Goal: Task Accomplishment & Management: Use online tool/utility

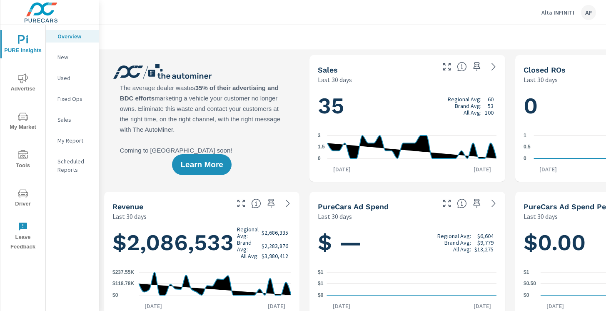
scroll to position [0, 0]
click at [570, 13] on p "Alta INFINITI" at bounding box center [558, 12] width 33 height 7
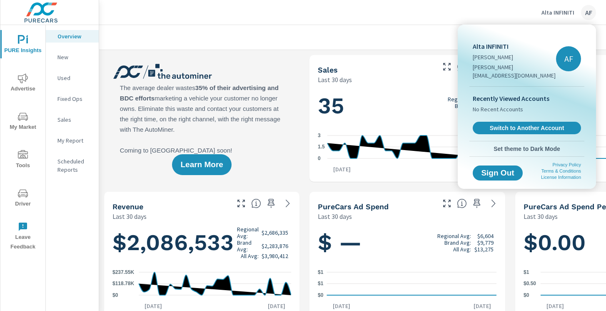
click at [529, 112] on div "Recently Viewed Accounts No Recent Accounts Switch to Another Account" at bounding box center [526, 114] width 115 height 54
click at [527, 124] on span "Switch to Another Account" at bounding box center [527, 128] width 102 height 8
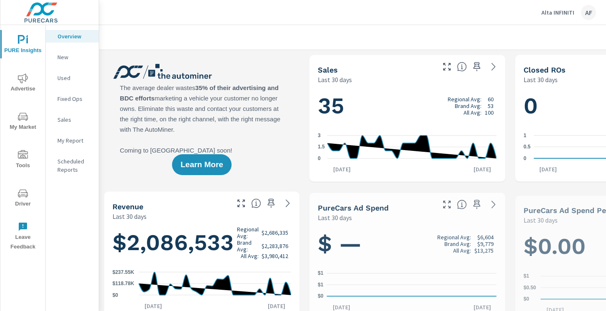
scroll to position [0, 0]
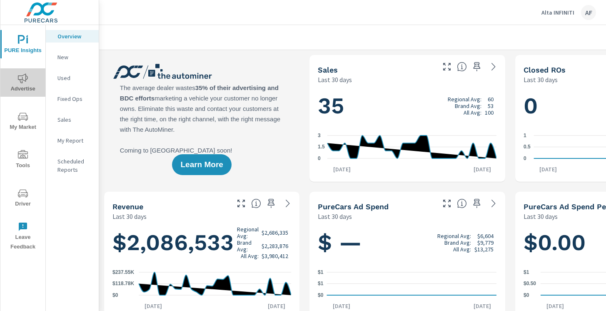
click at [27, 80] on icon "nav menu" at bounding box center [23, 78] width 10 height 10
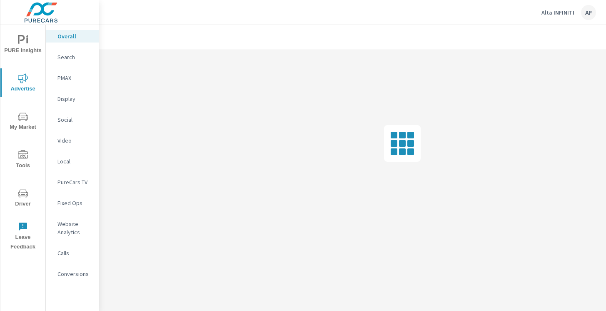
click at [22, 122] on span "My Market" at bounding box center [23, 122] width 40 height 20
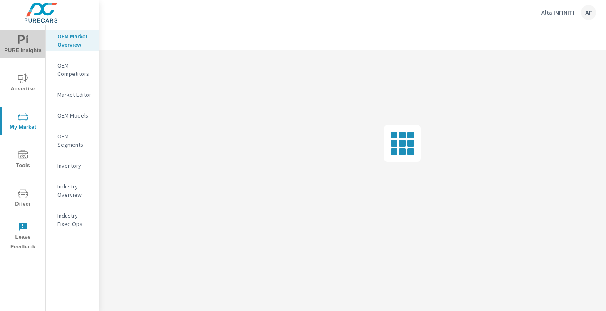
click at [27, 45] on span "PURE Insights" at bounding box center [23, 45] width 40 height 20
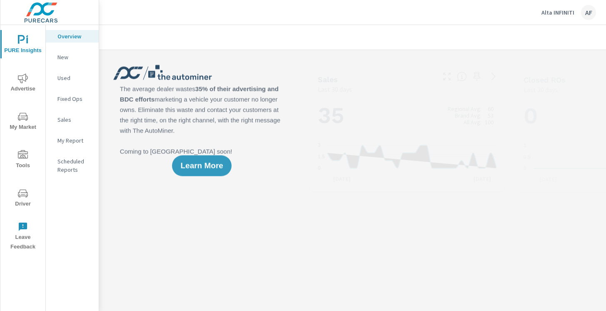
scroll to position [0, 0]
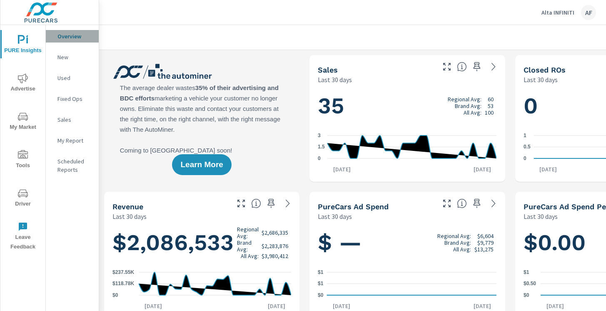
click at [78, 35] on p "Overview" at bounding box center [74, 36] width 35 height 8
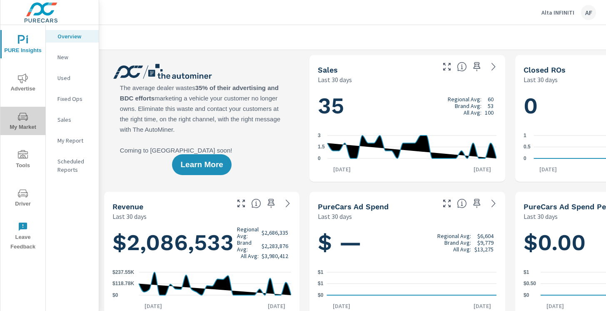
click at [22, 123] on span "My Market" at bounding box center [23, 122] width 40 height 20
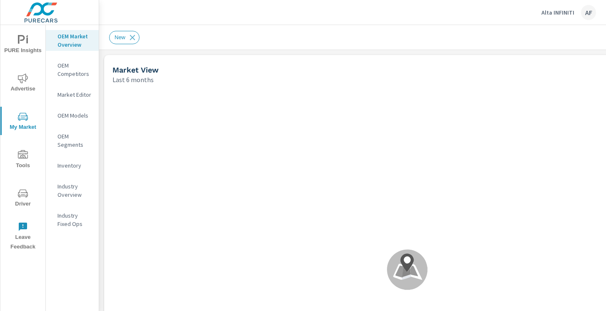
click at [23, 92] on span "Advertise" at bounding box center [23, 83] width 40 height 20
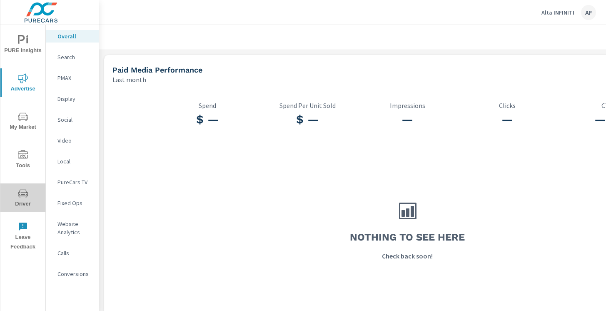
click at [28, 201] on span "Driver" at bounding box center [23, 198] width 40 height 20
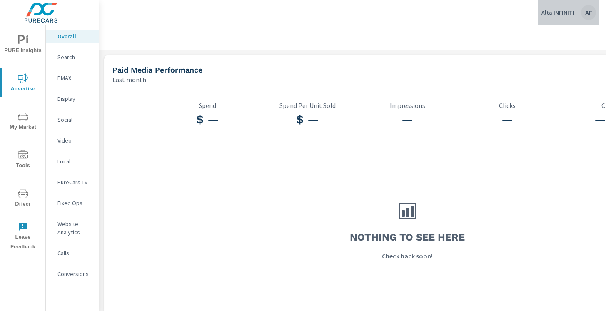
click at [594, 13] on div "AF" at bounding box center [588, 12] width 15 height 15
click at [69, 163] on p "Local" at bounding box center [74, 161] width 35 height 8
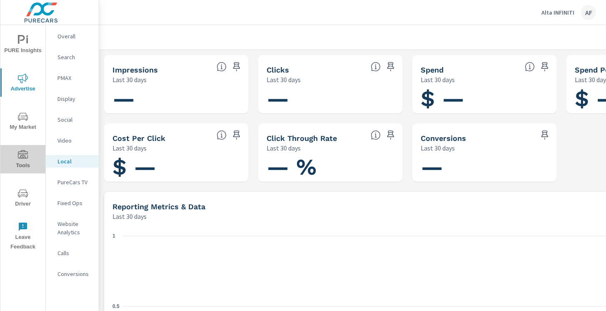
click at [20, 157] on icon "nav menu" at bounding box center [23, 154] width 10 height 8
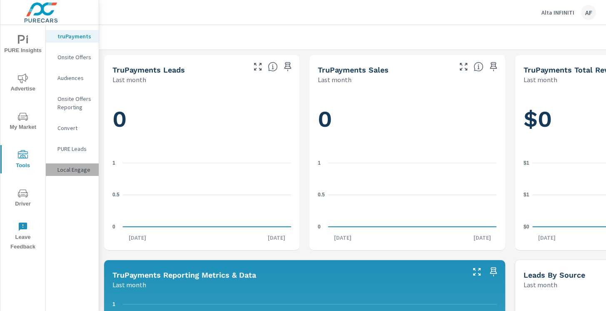
click at [68, 168] on p "Local Engage" at bounding box center [74, 169] width 35 height 8
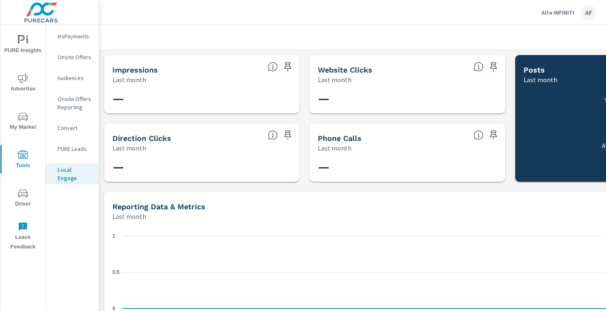
click at [74, 146] on p "PURE Leads" at bounding box center [74, 149] width 35 height 8
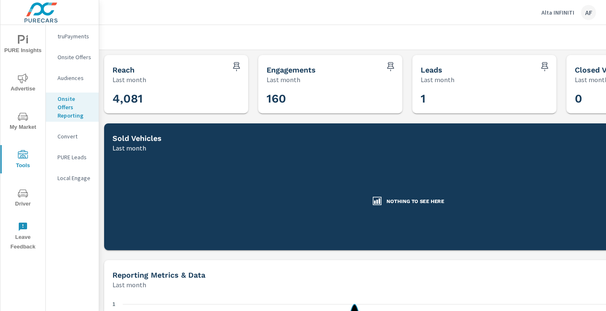
click at [84, 55] on p "Onsite Offers" at bounding box center [74, 57] width 35 height 8
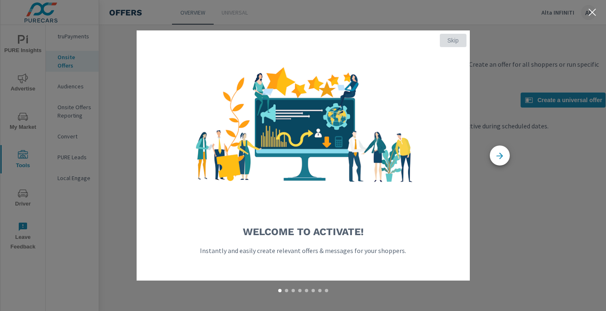
click at [457, 43] on span "Skip" at bounding box center [453, 40] width 20 height 7
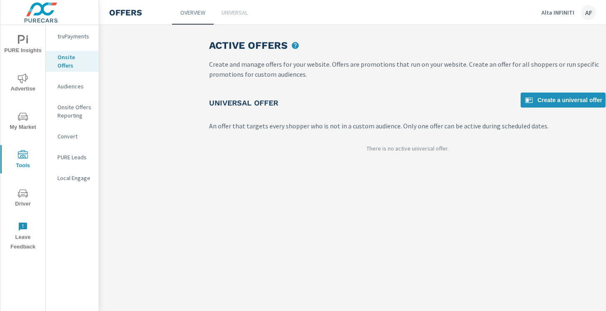
click at [84, 57] on p "Onsite Offers" at bounding box center [74, 61] width 35 height 17
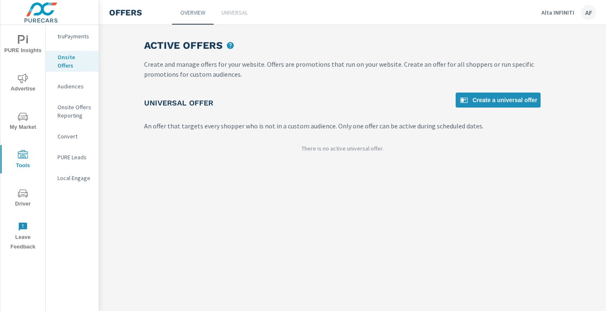
scroll to position [0, 95]
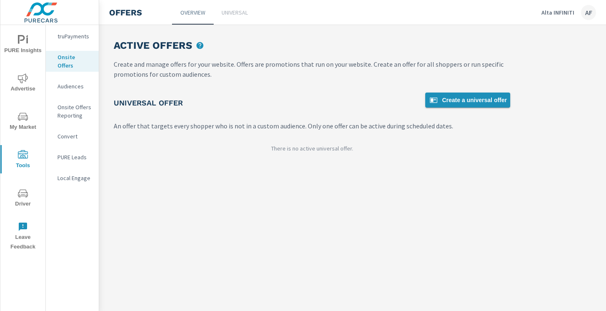
click at [447, 102] on span "Create a universal offer" at bounding box center [468, 100] width 78 height 10
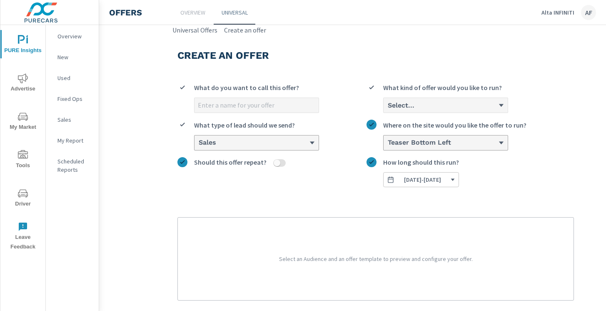
scroll to position [0, 15]
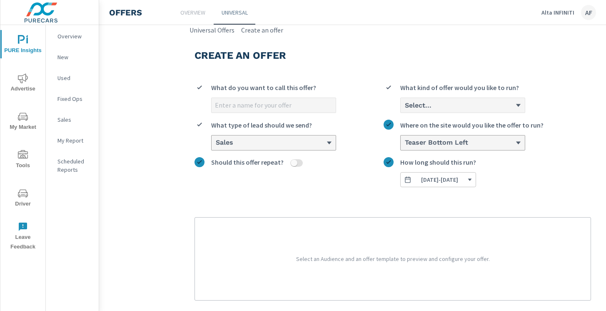
click at [202, 7] on link "Overview" at bounding box center [193, 12] width 42 height 25
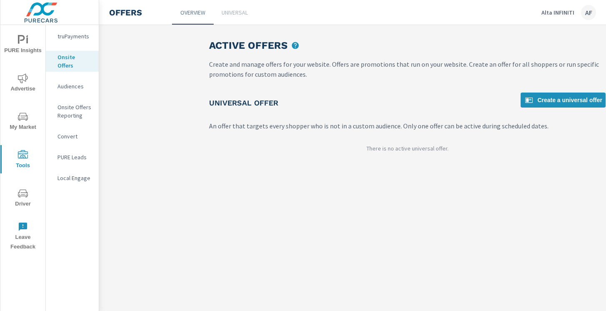
click at [83, 60] on p "Onsite Offers" at bounding box center [74, 61] width 35 height 17
click at [239, 10] on p "Universal" at bounding box center [235, 12] width 26 height 8
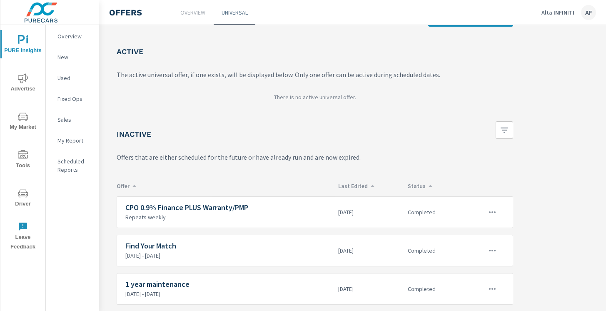
scroll to position [49, 92]
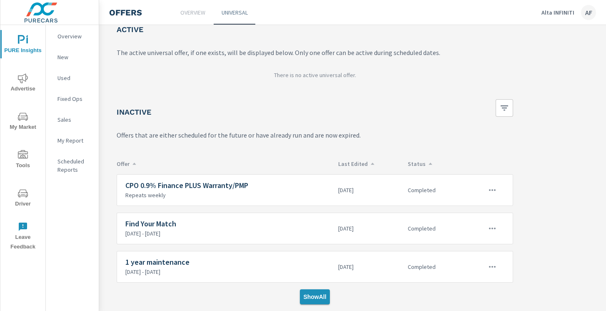
click at [315, 293] on span "Show All" at bounding box center [314, 296] width 23 height 7
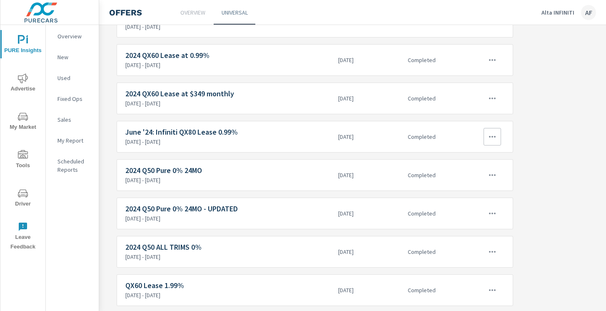
scroll to position [268, 92]
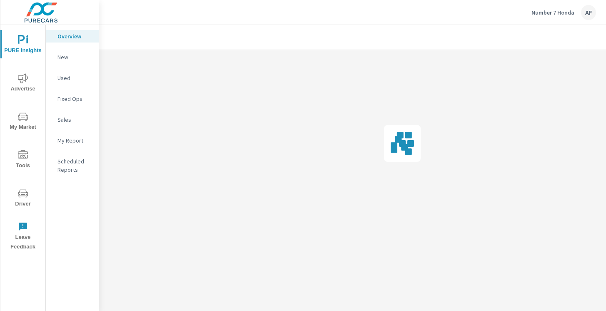
click at [33, 86] on span "Advertise" at bounding box center [23, 83] width 40 height 20
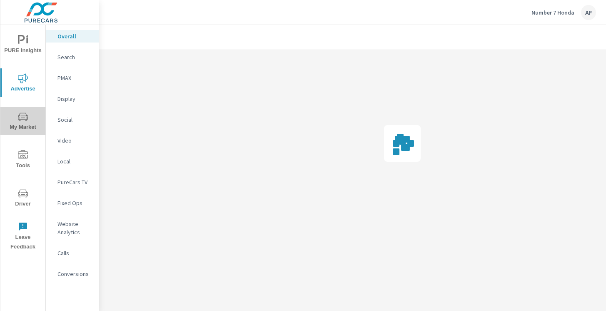
click at [23, 125] on span "My Market" at bounding box center [23, 122] width 40 height 20
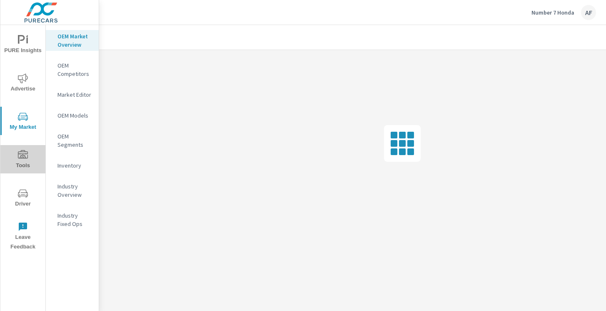
click at [19, 164] on span "Tools" at bounding box center [23, 160] width 40 height 20
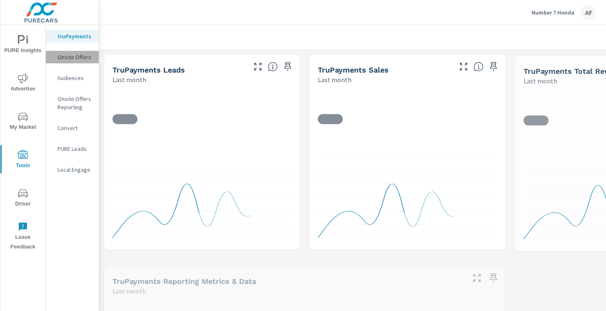
click at [68, 59] on p "Onsite Offers" at bounding box center [74, 57] width 35 height 8
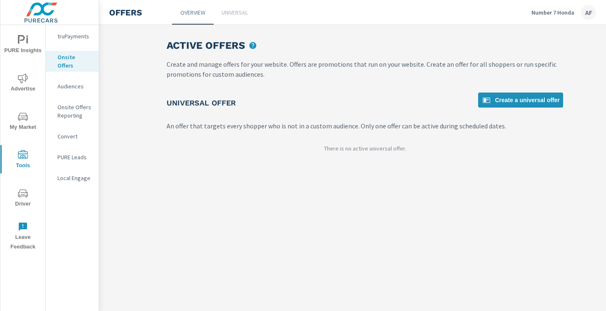
scroll to position [0, 46]
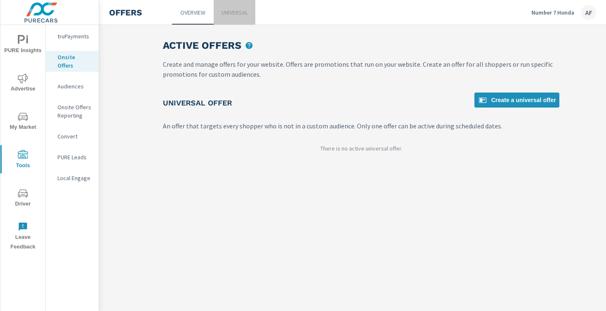
click at [235, 13] on p "Universal" at bounding box center [235, 12] width 26 height 8
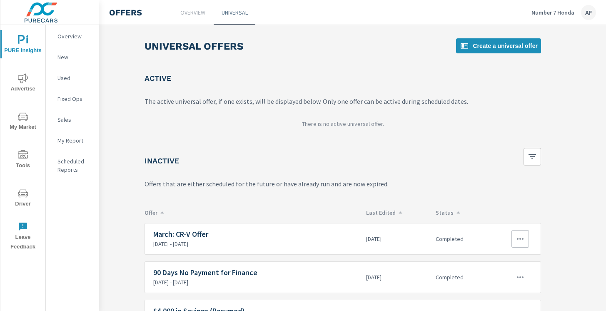
scroll to position [49, 65]
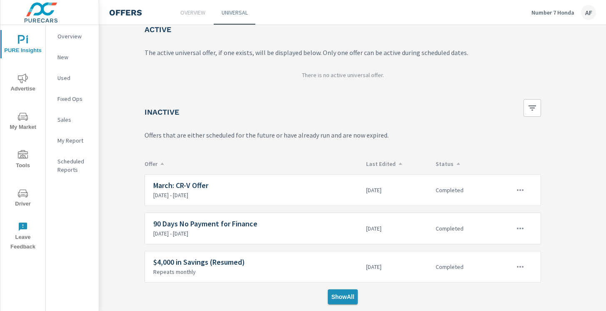
click at [337, 300] on span "Show All" at bounding box center [342, 296] width 23 height 7
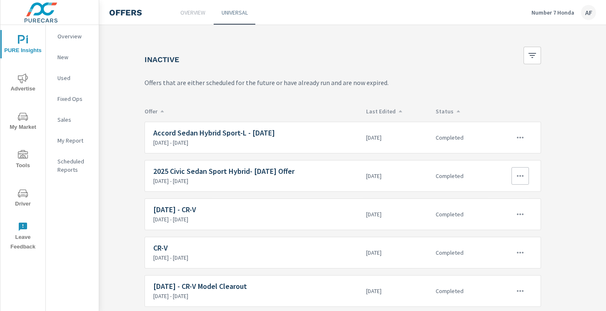
scroll to position [102, 65]
click at [554, 12] on p "Number 7 Honda" at bounding box center [553, 12] width 43 height 7
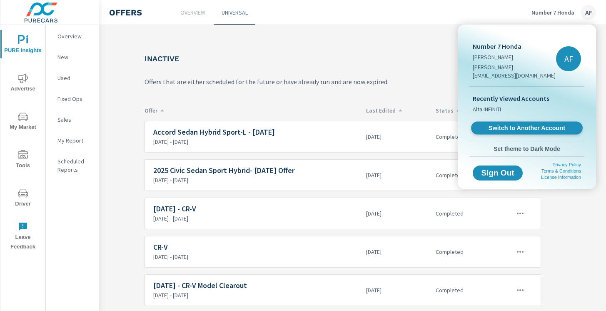
click at [501, 124] on span "Switch to Another Account" at bounding box center [527, 128] width 102 height 8
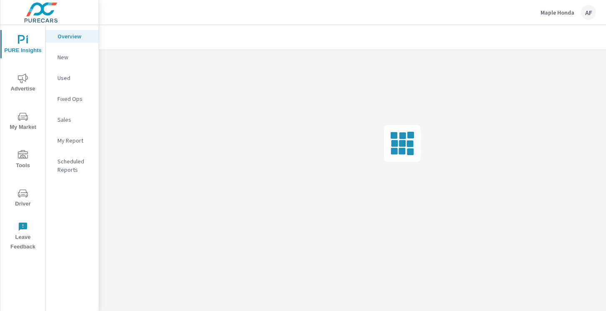
click at [17, 163] on span "Tools" at bounding box center [23, 160] width 40 height 20
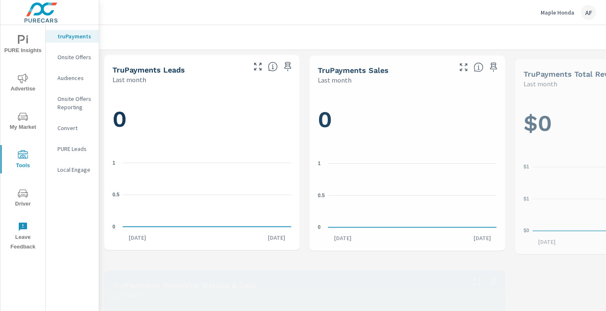
click at [80, 52] on div "Onsite Offers" at bounding box center [72, 57] width 53 height 12
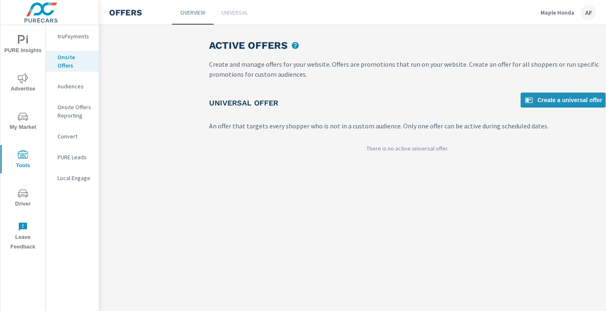
click at [239, 16] on link "Universal" at bounding box center [235, 12] width 42 height 25
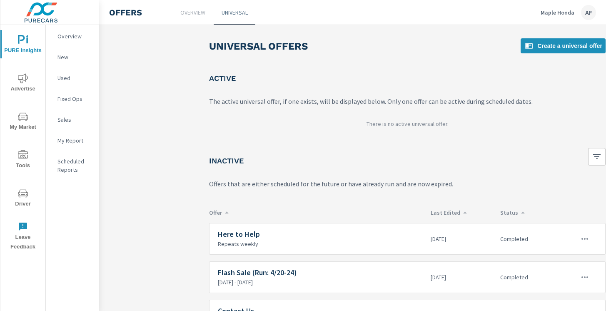
scroll to position [49, 0]
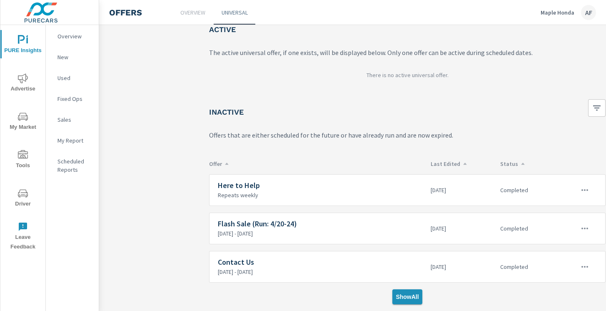
click at [406, 299] on span "Show All" at bounding box center [407, 296] width 23 height 7
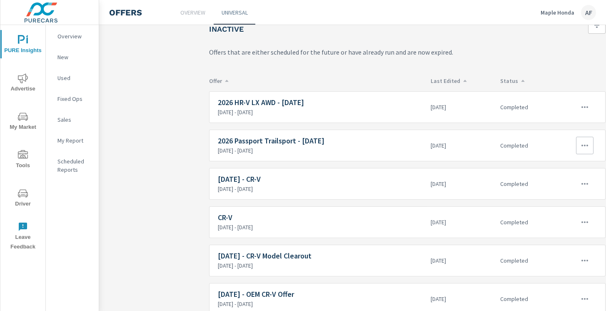
scroll to position [135, 0]
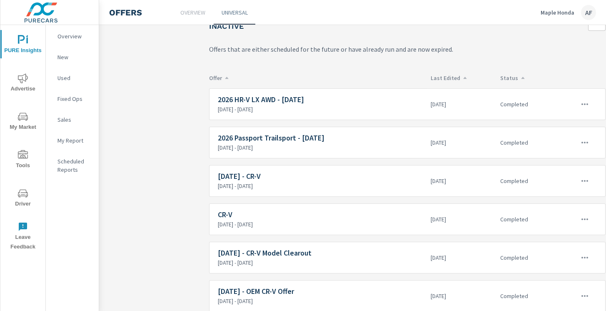
click at [557, 18] on div "Maple Honda AF" at bounding box center [568, 12] width 55 height 15
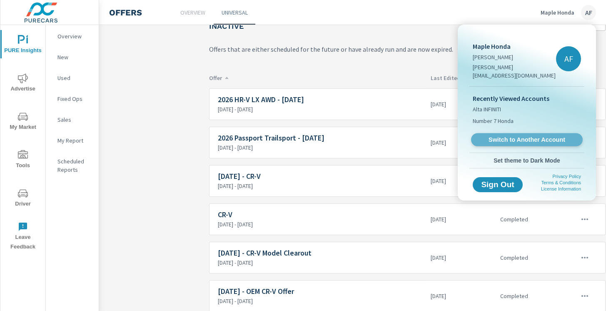
click at [509, 136] on span "Switch to Another Account" at bounding box center [527, 140] width 102 height 8
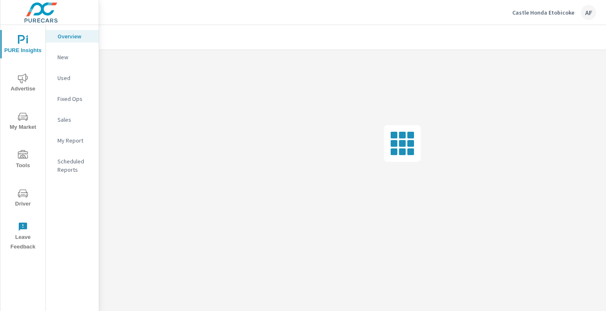
click at [29, 160] on span "Tools" at bounding box center [23, 160] width 40 height 20
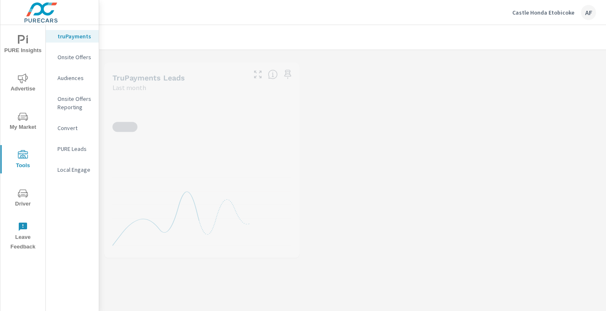
click at [84, 57] on p "Onsite Offers" at bounding box center [74, 57] width 35 height 8
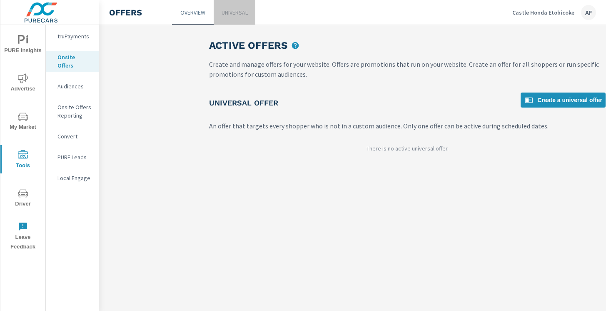
click at [238, 18] on link "Universal" at bounding box center [235, 12] width 42 height 25
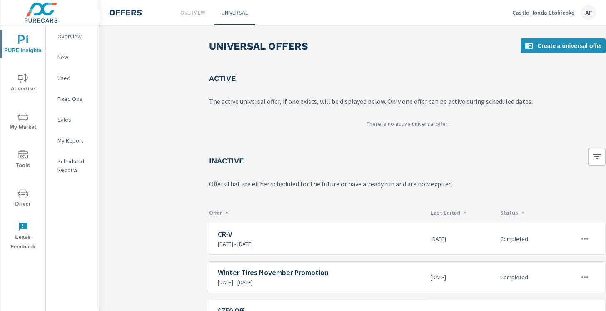
scroll to position [49, 0]
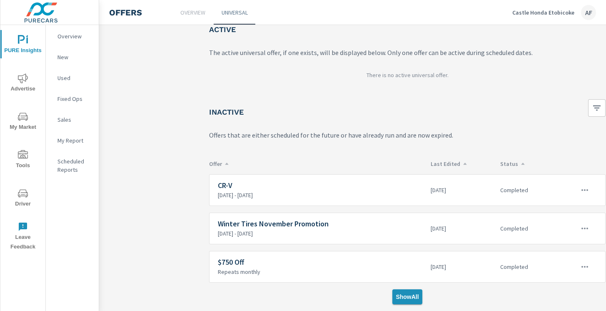
click at [408, 297] on span "Show All" at bounding box center [407, 296] width 23 height 7
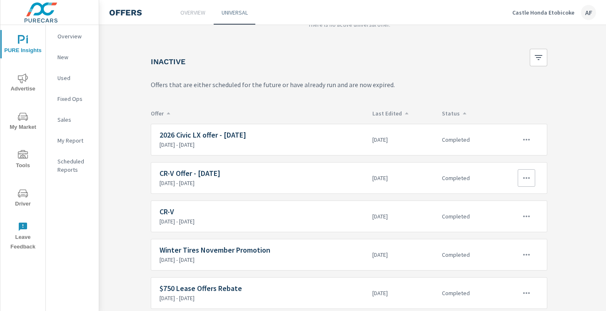
scroll to position [99, 59]
click at [235, 135] on h6 "2026 Civic LX offer - July 2025" at bounding box center [262, 135] width 206 height 8
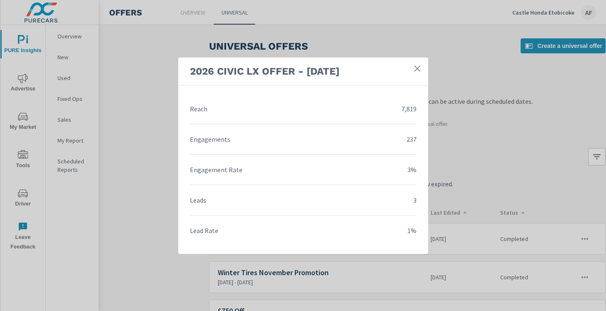
click at [419, 63] on link at bounding box center [417, 68] width 15 height 15
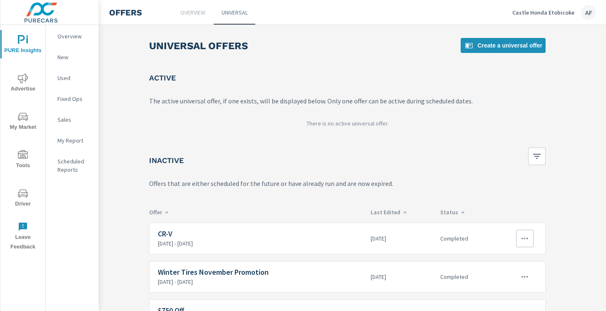
scroll to position [0, 77]
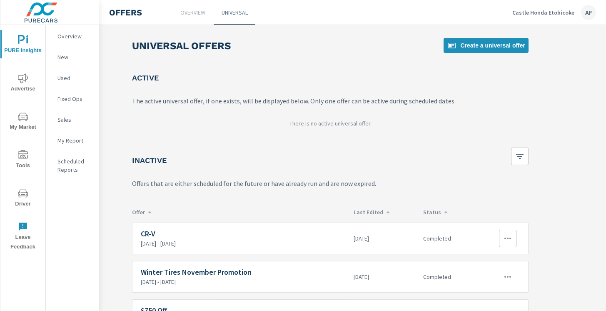
click at [511, 240] on icon "button" at bounding box center [508, 238] width 10 height 10
click at [483, 255] on div "Edit" at bounding box center [480, 257] width 12 height 10
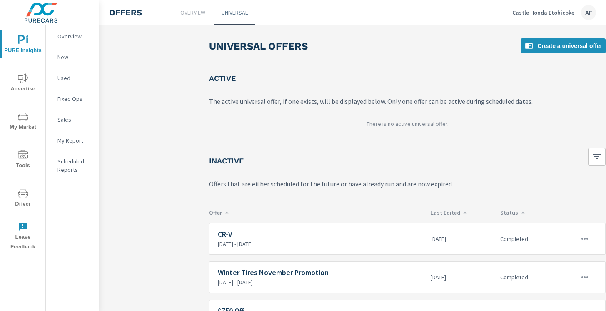
scroll to position [49, 0]
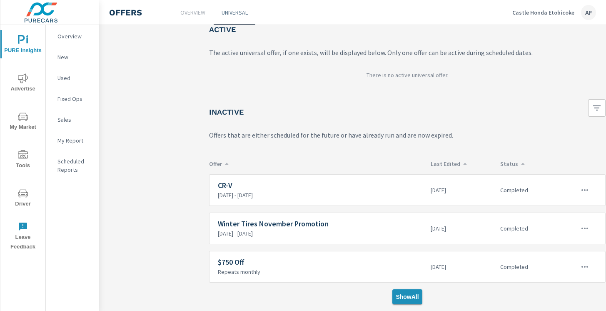
click at [409, 297] on span "Show All" at bounding box center [407, 296] width 23 height 7
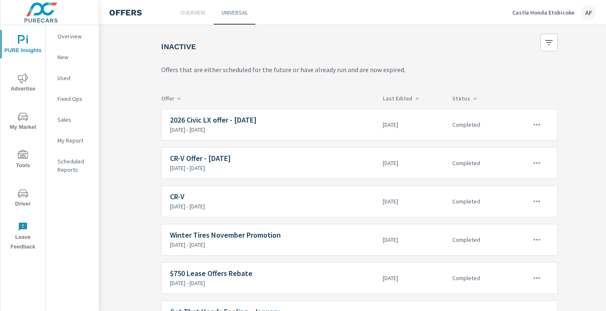
scroll to position [114, 49]
click at [539, 125] on icon "button" at bounding box center [536, 125] width 10 height 10
click at [520, 146] on link "Edit" at bounding box center [521, 144] width 46 height 20
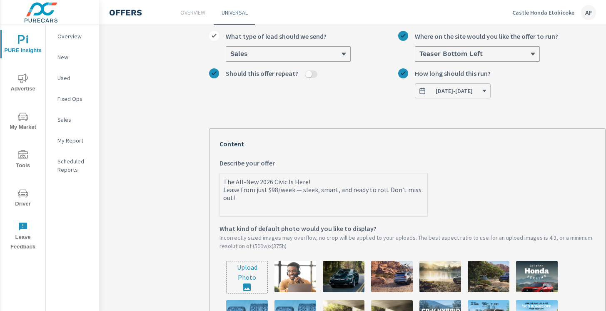
scroll to position [93, 0]
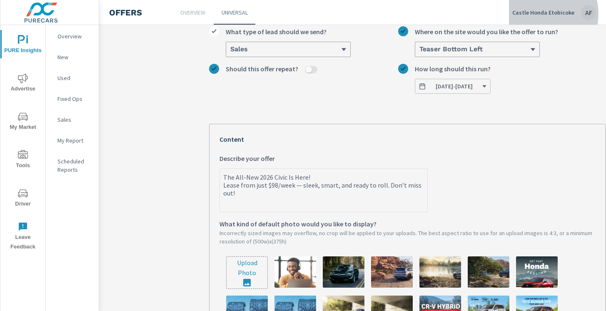
click at [541, 14] on p "Castle Honda Etobicoke" at bounding box center [543, 12] width 62 height 7
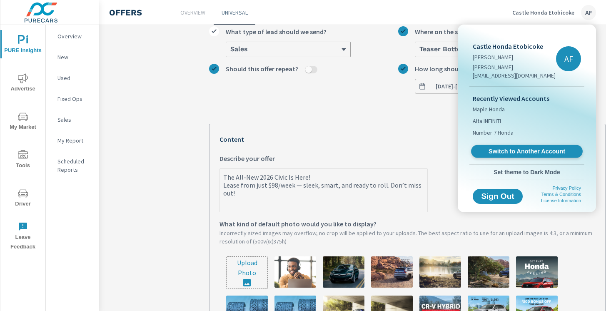
click at [506, 145] on link "Switch to Another Account" at bounding box center [527, 151] width 112 height 13
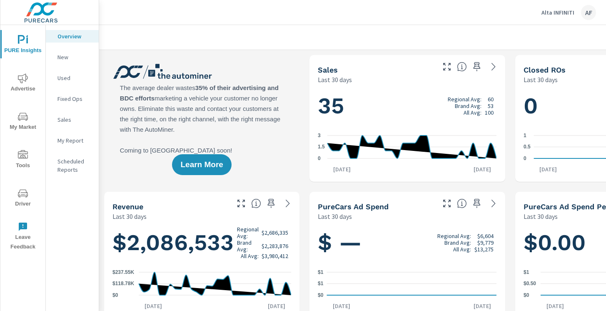
scroll to position [0, 0]
click at [18, 159] on icon "nav menu" at bounding box center [23, 155] width 10 height 10
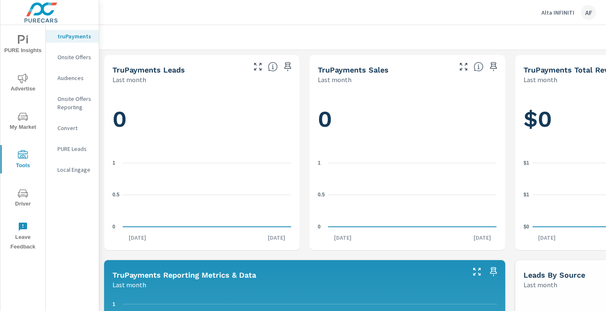
click at [69, 55] on p "Onsite Offers" at bounding box center [74, 57] width 35 height 8
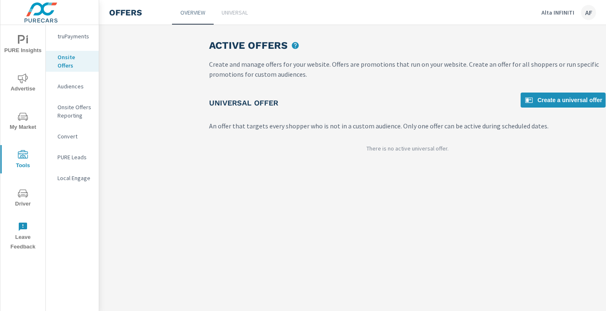
click at [227, 16] on p "Universal" at bounding box center [235, 12] width 26 height 8
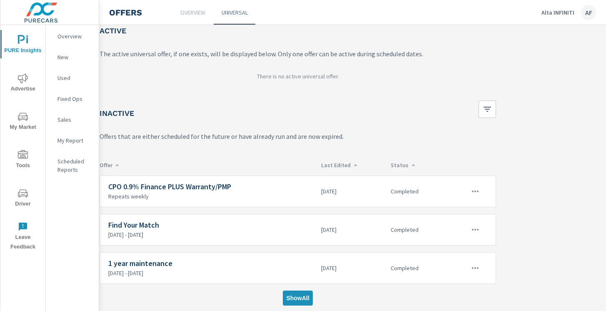
scroll to position [49, 110]
click at [296, 295] on span "Show All" at bounding box center [297, 296] width 23 height 7
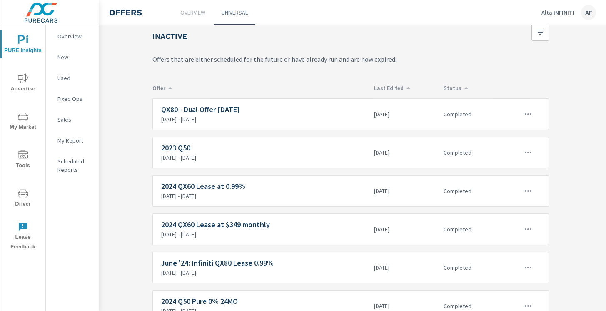
scroll to position [125, 57]
click at [529, 113] on icon "button" at bounding box center [528, 113] width 7 height 2
click at [517, 132] on link "Edit" at bounding box center [513, 132] width 46 height 20
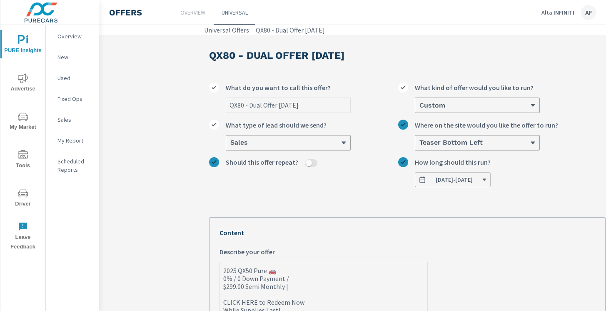
type textarea "x"
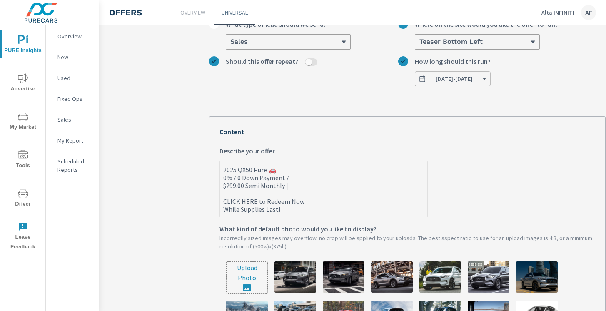
scroll to position [105, 0]
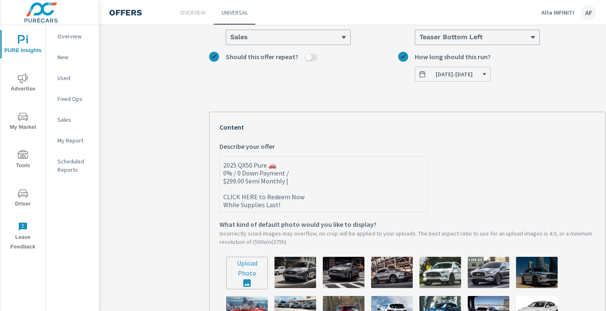
drag, startPoint x: 289, startPoint y: 204, endPoint x: 220, endPoint y: 163, distance: 80.3
click at [220, 163] on textarea "2025 QX50 Pure 🚗 0% / 0 Down Payment / $299.00 Semi Monthly | CLICK HERE to Red…" at bounding box center [323, 185] width 207 height 54
type textarea "x"
click at [557, 145] on label "2025 QX50 Pure 🚗 0% / 0 Down Payment / $299.00 Semi Monthly | CLICK HERE to Red…" at bounding box center [408, 176] width 376 height 71
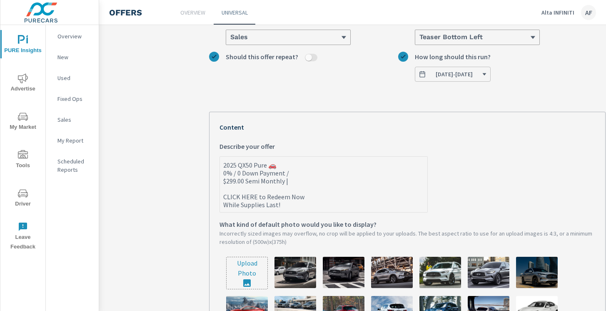
click at [427, 158] on textarea "2025 QX50 Pure 🚗 0% / 0 Down Payment / $299.00 Semi Monthly | CLICK HERE to Red…" at bounding box center [323, 185] width 207 height 54
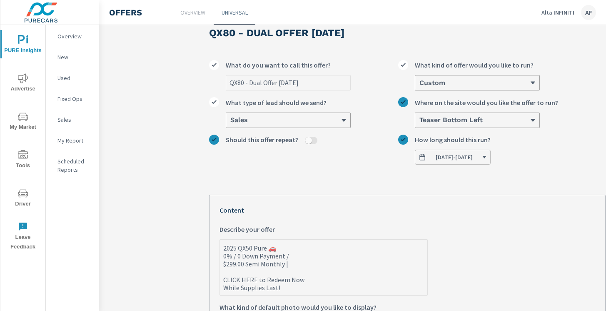
scroll to position [0, 0]
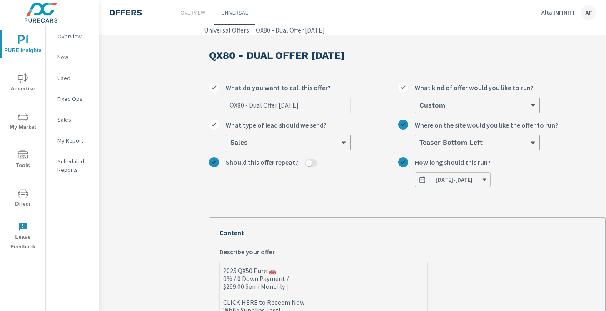
type textarea "x"
click at [244, 19] on link "Universal" at bounding box center [235, 12] width 42 height 25
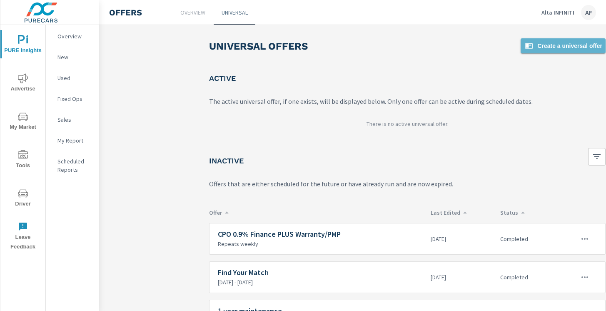
click at [563, 51] on link "Create a universal offer" at bounding box center [563, 45] width 85 height 15
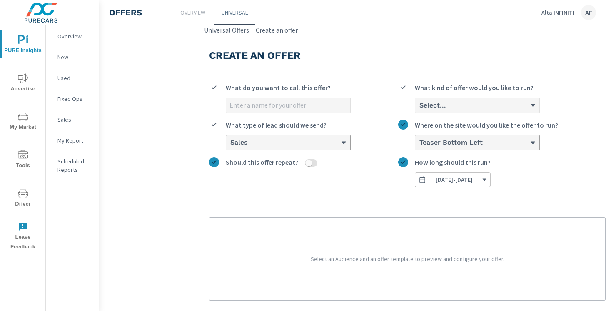
click at [311, 104] on input "What do you want to call this offer?" at bounding box center [288, 105] width 124 height 15
type input "Aug 2025 - QX80 Offer"
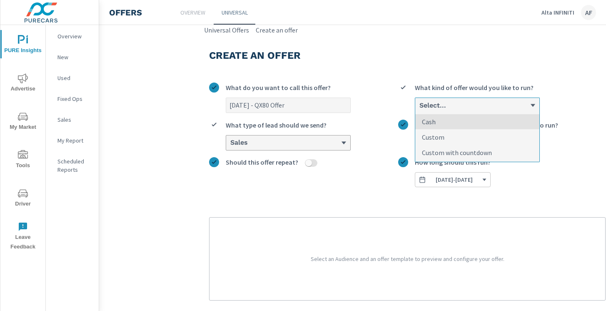
click at [472, 110] on div "Select..." at bounding box center [477, 105] width 124 height 15
click at [419, 109] on input "option Cash focused, 1 of 3. 3 results available. Use Up and Down to choose opt…" at bounding box center [419, 105] width 1 height 7
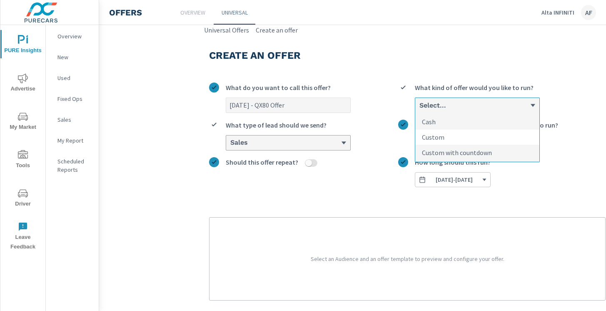
click at [453, 136] on li "Custom" at bounding box center [477, 137] width 124 height 15
click at [419, 109] on input "option Custom focused, 2 of 3. 3 results available. Use Up and Down to choose o…" at bounding box center [419, 105] width 1 height 7
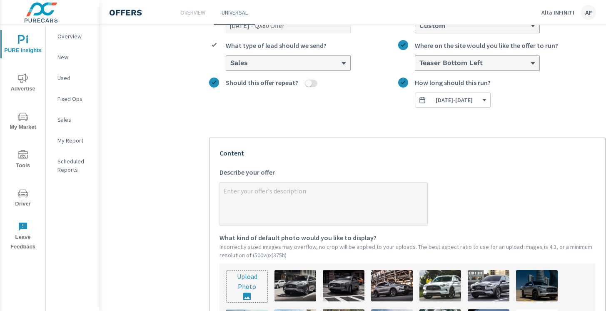
scroll to position [87, 0]
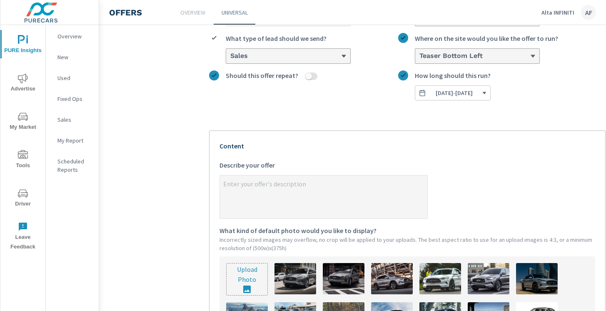
type textarea "x"
click at [310, 192] on textarea "x Describe your offer" at bounding box center [323, 198] width 207 height 42
paste textarea "2025 QX50 Pure 🚗 0% / 0 Down Payment / $299.00 Semi Monthly | CLICK HERE to Red…"
type textarea "2025 QX50 Pure 🚗 0% / 0 Down Payment / $299.00 Semi Monthly | CLICK HERE to Red…"
type textarea "x"
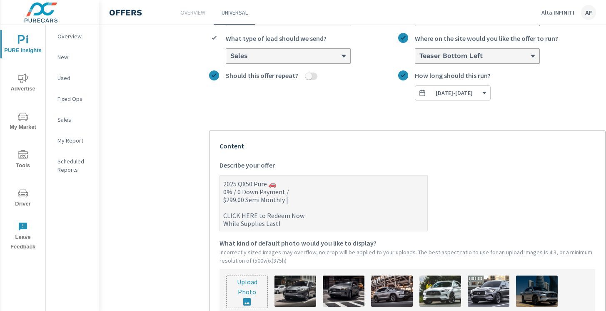
drag, startPoint x: 281, startPoint y: 224, endPoint x: 222, endPoint y: 186, distance: 70.8
click at [222, 186] on textarea "2025 QX50 Pure 🚗 0% / 0 Down Payment / $299.00 Semi Monthly | CLICK HERE to Red…" at bounding box center [323, 204] width 207 height 54
click at [310, 191] on textarea "2025 QX50 Pure 🚗 0% / 0 Down Payment / $299.00 Semi Monthly | CLICK HERE to Red…" at bounding box center [323, 204] width 207 height 54
type textarea "2025 QX50 Pure 🚗 0% / 0 Down Payment / $299.00 Semi Monthly | CLICK HERE to Red…"
type textarea "x"
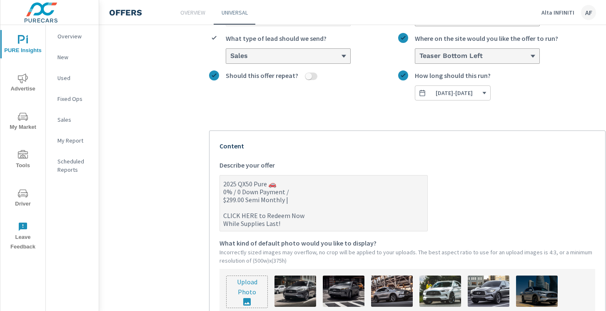
click at [244, 201] on textarea "2025 QX50 Pure 🚗 0% / 0 Down Payment / $299.00 Semi Monthly | CLICK HERE to Red…" at bounding box center [323, 204] width 207 height 54
type textarea "2025 QX50 Pure 🚗 0% / 0 Down Payment / $299.0 Semi Monthly | CLICK HERE to Rede…"
type textarea "x"
type textarea "2025 QX50 Pure 🚗 0% / 0 Down Payment / $299. Semi Monthly | CLICK HERE to Redee…"
type textarea "x"
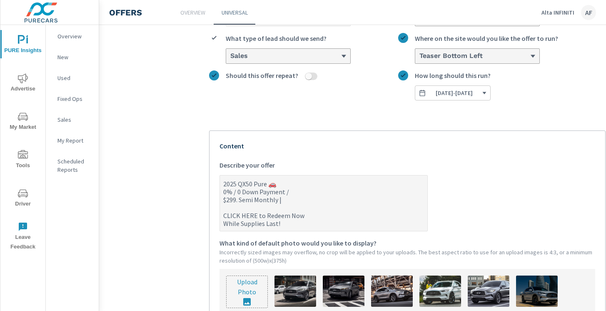
type textarea "2025 QX50 Pure 🚗 0% / 0 Down Payment / $299 Semi Monthly | CLICK HERE to Redeem…"
type textarea "x"
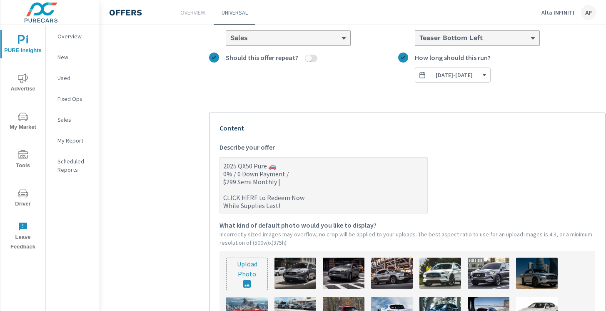
scroll to position [105, 0]
click at [236, 197] on textarea "2025 QX50 Pure 🚗 0% / 0 Down Payment / $299 Semi Monthly | CLICK HERE to Redeem…" at bounding box center [323, 185] width 207 height 54
click at [330, 182] on textarea "2025 QX50 Pure 🚗 0% / 0 Down Payment / $299 Semi Monthly | CLICK HERE to Redeem…" at bounding box center [323, 185] width 207 height 54
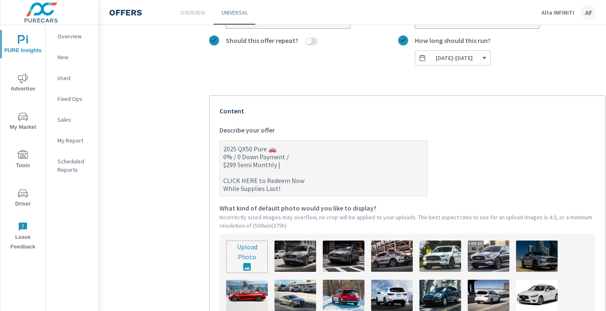
scroll to position [107, 0]
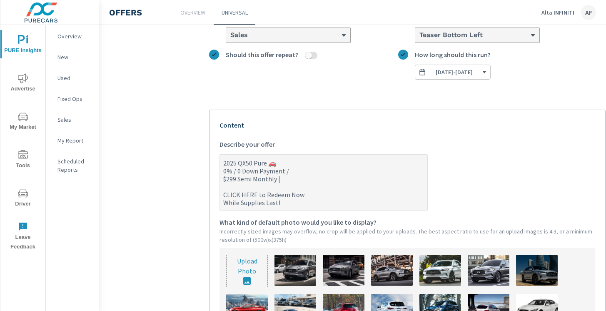
type textarea "2025 QX50 Pure 🚗 0% / 0 Down Payment / $299 Semi Monthly | CLICK HERE to Redeem…"
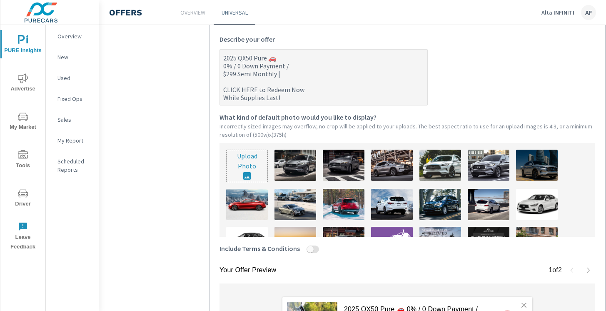
scroll to position [226, 0]
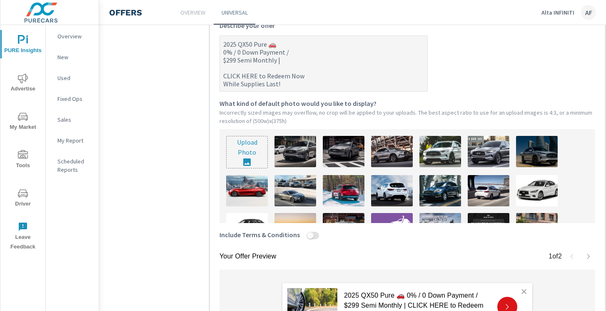
type textarea "x"
click at [248, 156] on input "file" at bounding box center [247, 152] width 41 height 32
type input "C:\fakepath\691A-25 Alta Infiniti - August OEM23(PureCars).jpg"
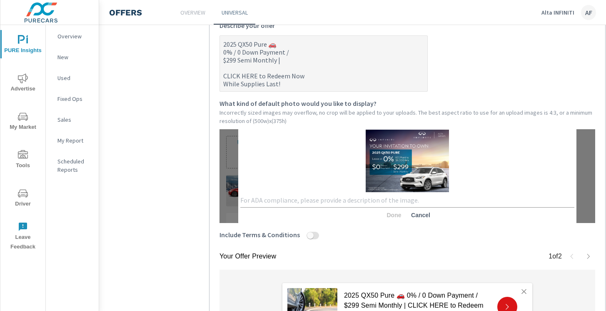
click at [371, 200] on textarea at bounding box center [407, 200] width 334 height 8
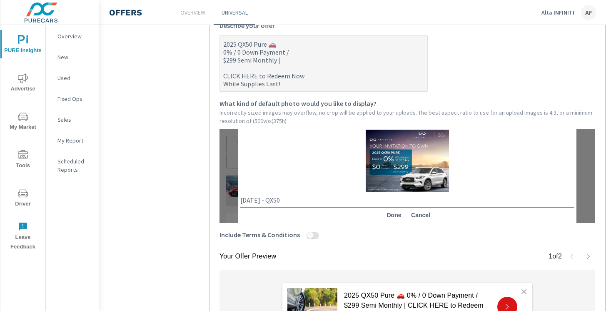
type textarea "August 2025 - QX50"
click at [400, 212] on span "Done" at bounding box center [394, 214] width 20 height 7
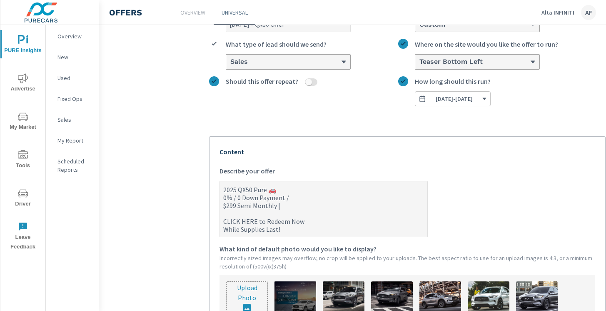
scroll to position [0, 0]
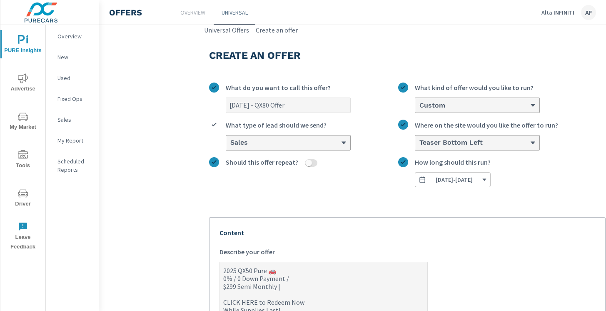
type textarea "x"
click at [270, 105] on input "Aug 2025 - QX80 Offer" at bounding box center [288, 105] width 124 height 15
type input "Aug 2025 - QX0 Offer"
type textarea "x"
type input "Aug 2025 - QX50 Offer"
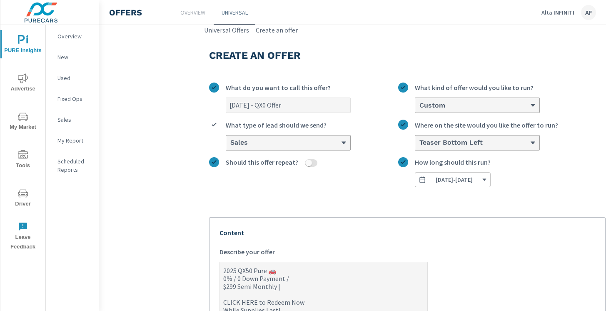
type textarea "x"
type input "Aug 2025 - QX50 Offer"
click at [357, 120] on label "Sales What type of lead should we send?" at bounding box center [303, 135] width 189 height 30
click at [230, 139] on input "Sales What type of lead should we send?" at bounding box center [230, 142] width 1 height 7
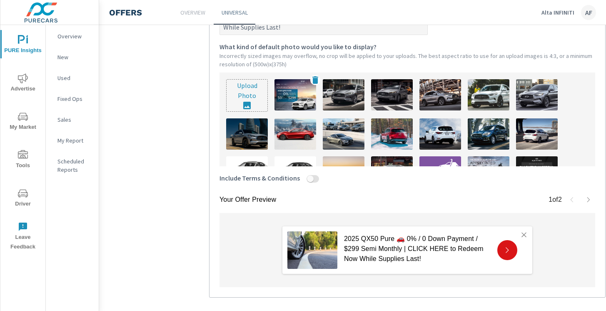
click at [295, 99] on img at bounding box center [296, 94] width 42 height 31
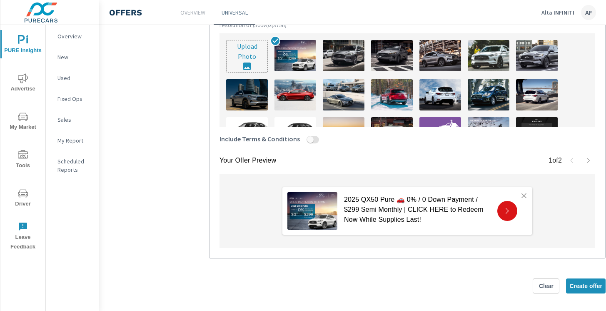
scroll to position [324, 0]
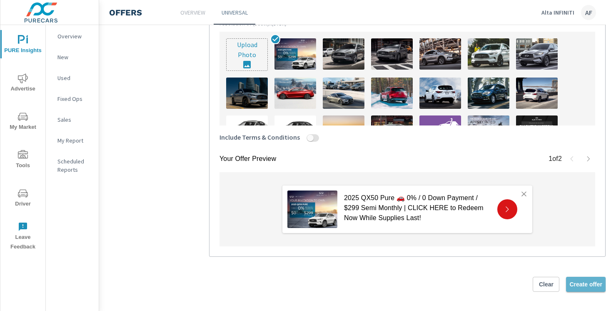
click at [579, 284] on span "Create offer" at bounding box center [585, 283] width 33 height 7
type textarea "x"
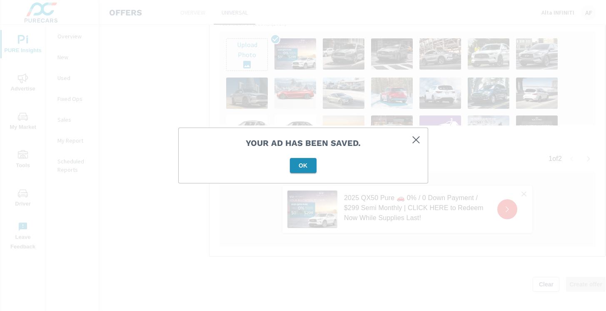
click at [301, 168] on span "OK" at bounding box center [303, 165] width 20 height 7
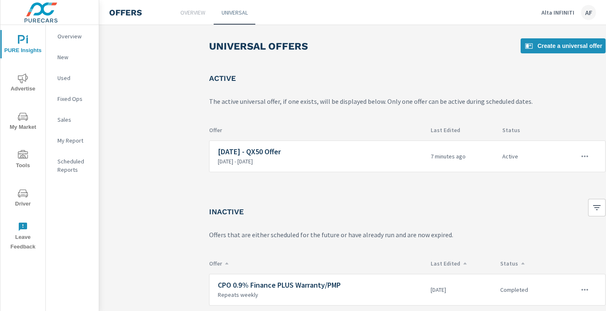
click at [560, 12] on p "Alta INFINITI" at bounding box center [558, 12] width 33 height 7
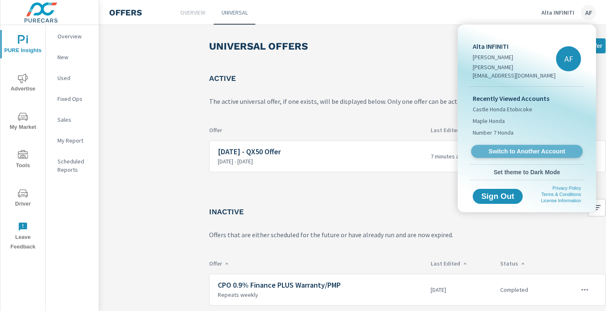
click at [528, 147] on span "Switch to Another Account" at bounding box center [527, 151] width 102 height 8
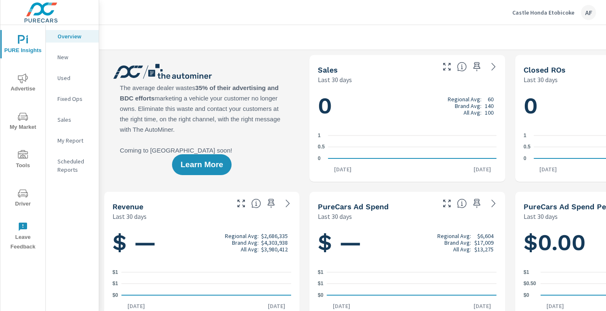
scroll to position [0, 0]
click at [26, 81] on icon "nav menu" at bounding box center [23, 78] width 10 height 10
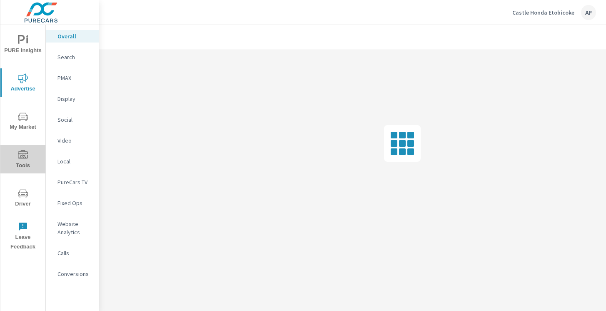
click at [24, 163] on span "Tools" at bounding box center [23, 160] width 40 height 20
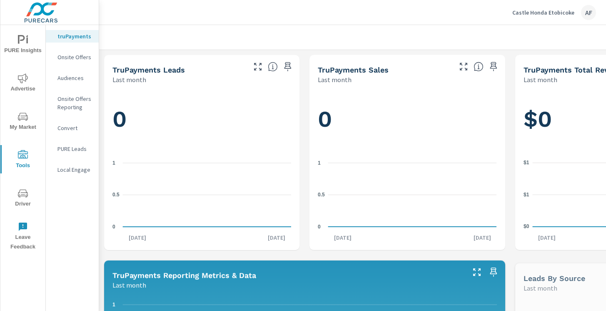
click at [84, 59] on p "Onsite Offers" at bounding box center [74, 57] width 35 height 8
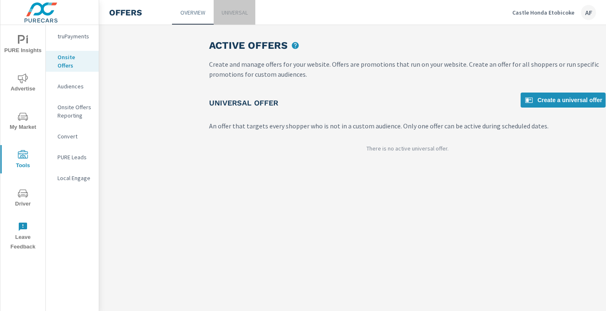
click at [230, 12] on p "Universal" at bounding box center [235, 12] width 26 height 8
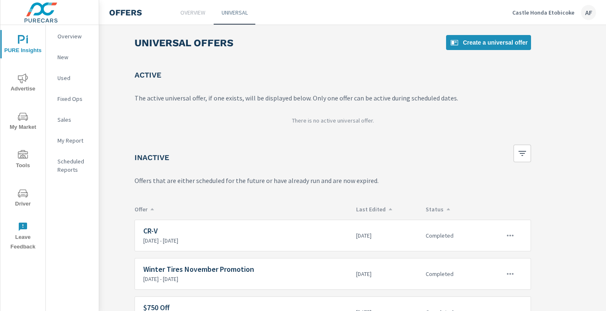
scroll to position [49, 75]
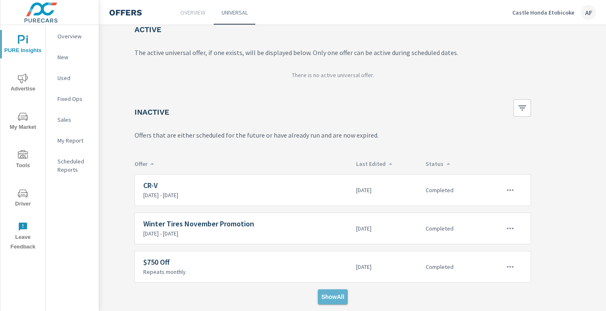
click at [331, 302] on button "Show All" at bounding box center [333, 296] width 30 height 15
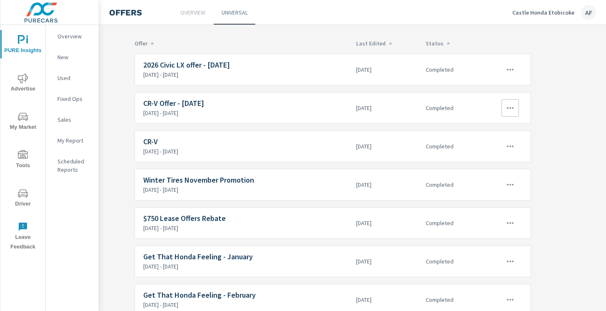
scroll to position [181, 75]
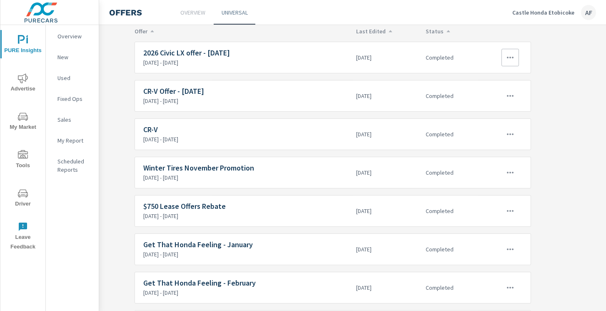
click at [263, 56] on h6 "2026 Civic LX offer - July 2025" at bounding box center [246, 53] width 206 height 8
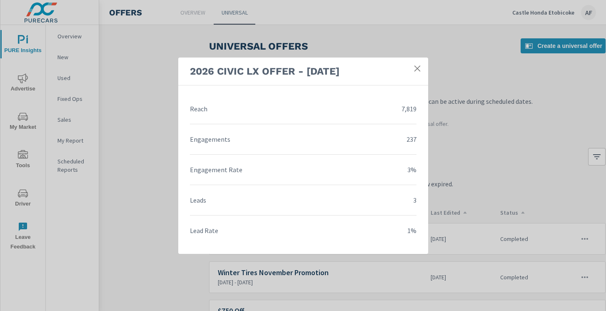
click at [424, 59] on div "2026 Civic LX offer - July 2025" at bounding box center [303, 71] width 250 height 28
click at [422, 66] on link at bounding box center [417, 68] width 15 height 15
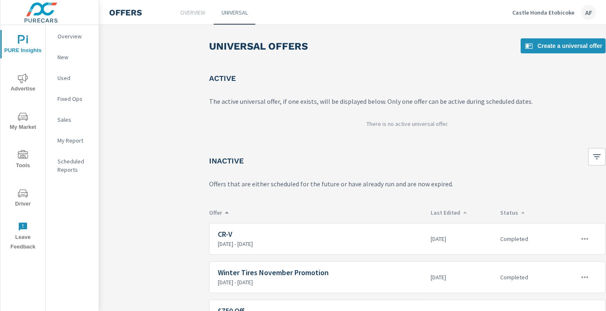
scroll to position [49, 0]
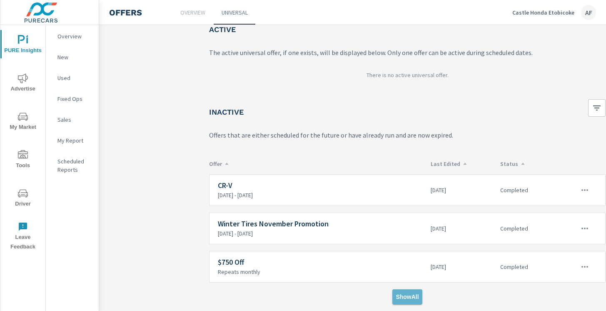
click at [412, 302] on button "Show All" at bounding box center [407, 296] width 30 height 15
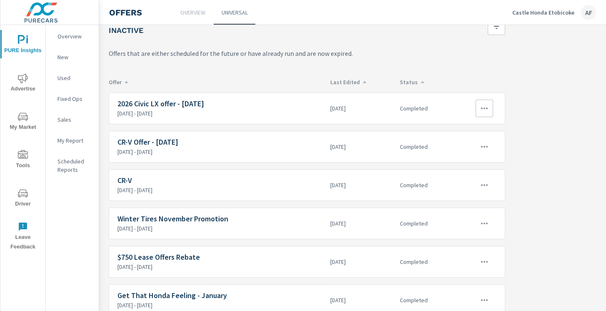
scroll to position [130, 102]
click at [484, 107] on icon "button" at bounding box center [483, 108] width 10 height 10
click at [476, 122] on link "Edit" at bounding box center [467, 127] width 46 height 20
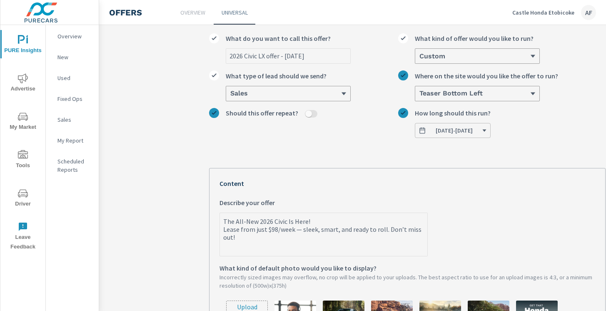
scroll to position [89, 0]
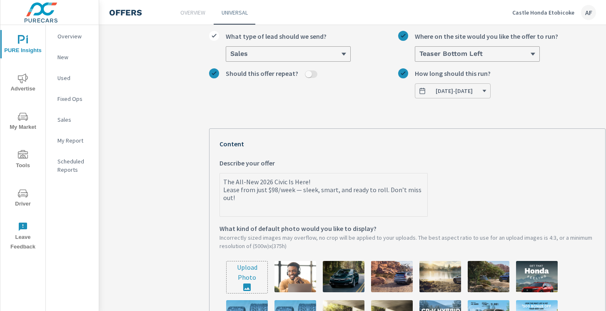
drag, startPoint x: 246, startPoint y: 196, endPoint x: 221, endPoint y: 183, distance: 28.3
click at [221, 183] on textarea "The All-New 2026 Civic Is Here! Lease from just $98/week — sleek, smart, and re…" at bounding box center [323, 196] width 207 height 42
type textarea "x"
click at [357, 112] on div "2026 Civic LX offer - July 2025 What do you want to call this offer? Custom Wha…" at bounding box center [407, 255] width 397 height 536
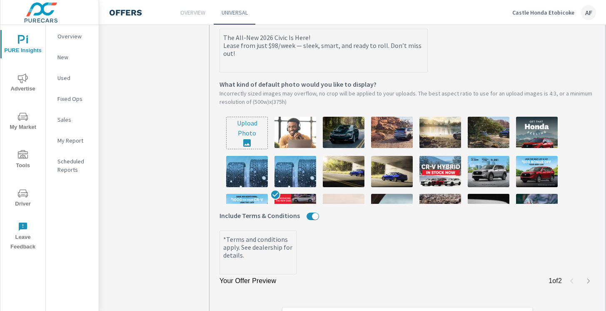
scroll to position [220, 0]
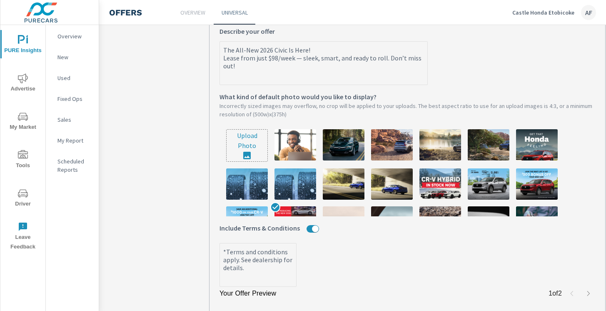
click at [249, 147] on input "file" at bounding box center [247, 146] width 41 height 32
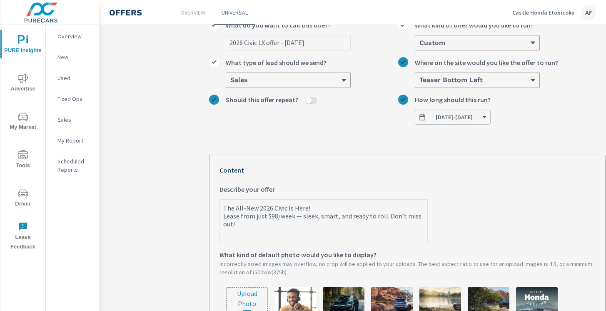
scroll to position [63, 0]
drag, startPoint x: 240, startPoint y: 224, endPoint x: 210, endPoint y: 200, distance: 38.0
type textarea "x"
click at [367, 147] on div "2026 Civic LX offer - July 2025 What do you want to call this offer? Custom Wha…" at bounding box center [407, 280] width 397 height 536
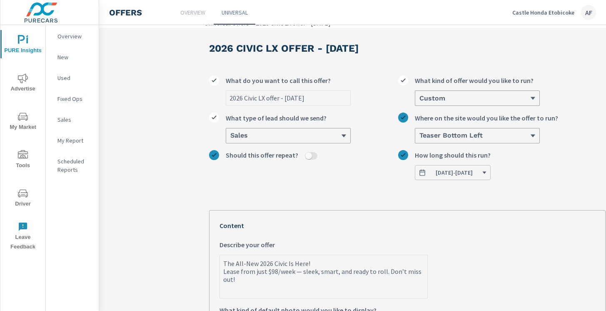
scroll to position [0, 0]
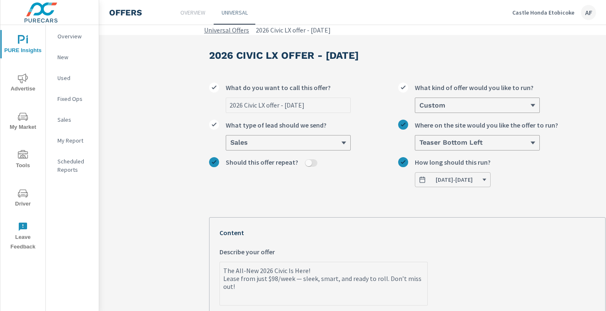
click at [237, 32] on link "Universal Offers" at bounding box center [226, 30] width 45 height 10
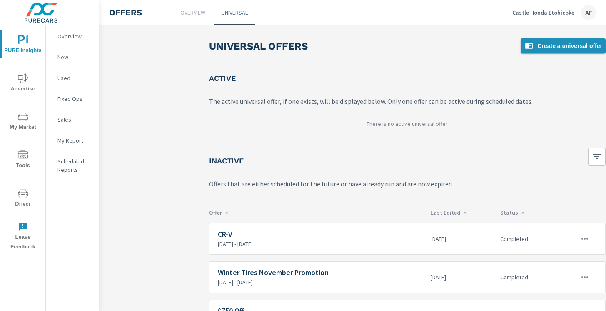
click at [584, 43] on span "Create a universal offer" at bounding box center [563, 46] width 78 height 10
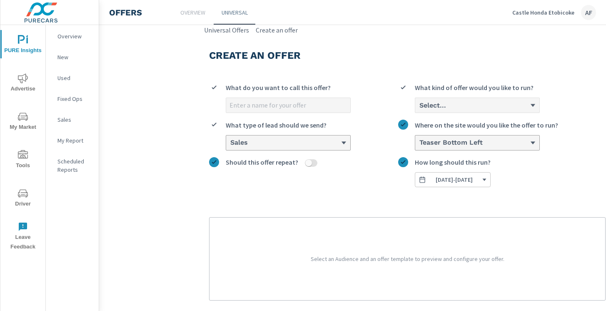
click at [325, 103] on input "What do you want to call this offer?" at bounding box center [288, 105] width 124 height 15
type input "Aug 2025 - Civix LX Offer"
click at [504, 96] on div "What kind of offer would you like to run?" at bounding box center [477, 89] width 125 height 15
click at [419, 102] on input "Select... What kind of offer would you like to run?" at bounding box center [419, 105] width 1 height 7
click at [504, 97] on div "Select..." at bounding box center [477, 104] width 125 height 15
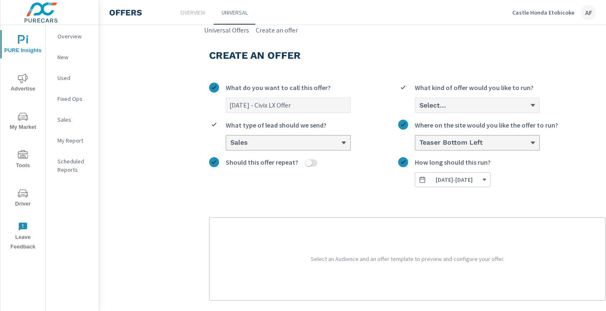
click at [419, 102] on input "Select... What kind of offer would you like to run?" at bounding box center [419, 105] width 1 height 7
click at [477, 111] on div "Select..." at bounding box center [477, 105] width 124 height 15
click at [419, 109] on input "0 results available. Select is focused ,type to refine list, press Down to open…" at bounding box center [419, 105] width 1 height 7
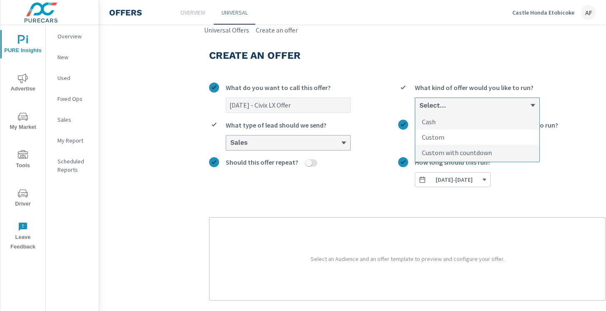
click at [444, 138] on p "Custom" at bounding box center [433, 137] width 22 height 10
click at [419, 109] on input "option Custom focused, 2 of 3. 3 results available. Use Up and Down to choose o…" at bounding box center [419, 105] width 1 height 7
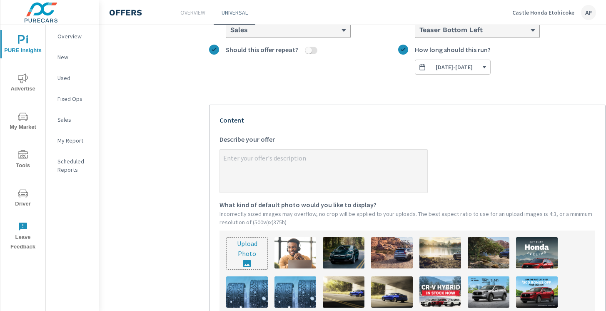
scroll to position [113, 0]
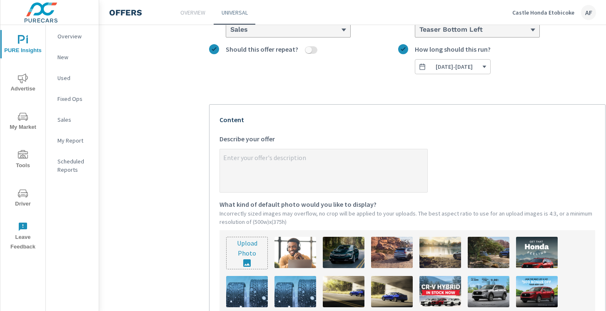
type textarea "x"
click at [320, 161] on textarea "x Describe your offer" at bounding box center [323, 171] width 207 height 42
paste textarea "The All-New 2026 Civic Is Here! Lease from just $98/week — sleek, smart, and re…"
type textarea "The All-New 2026 Civic Is Here! Lease from just $98/week — sleek, smart, and re…"
type textarea "x"
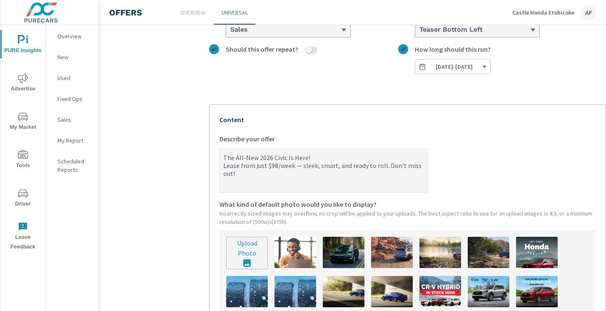
scroll to position [155, 0]
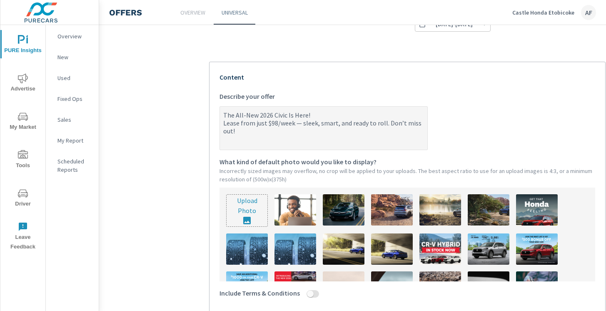
type textarea "The All-New 2026 Civic Is Here! Lease from just $98/week — sleek, smart, and re…"
type textarea "x"
click at [249, 208] on input "file" at bounding box center [247, 211] width 41 height 32
type input "C:\fakepath\Castle Civic GMB.jpg"
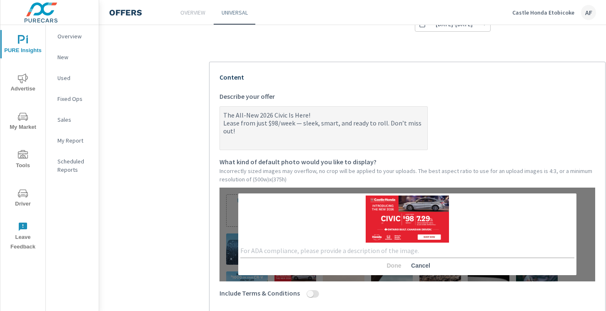
click at [310, 245] on div "x" at bounding box center [407, 251] width 334 height 14
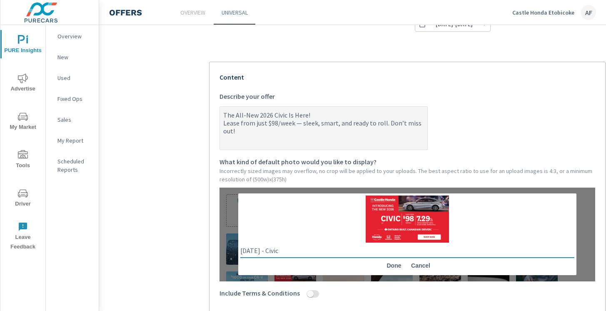
type textarea "Aug 2025 - Civic"
click at [396, 263] on span "Done" at bounding box center [394, 265] width 20 height 7
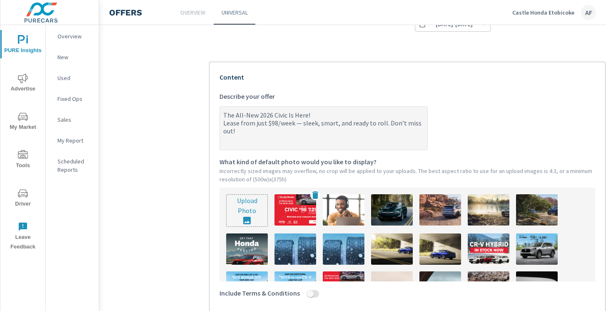
click at [302, 200] on img at bounding box center [296, 209] width 42 height 31
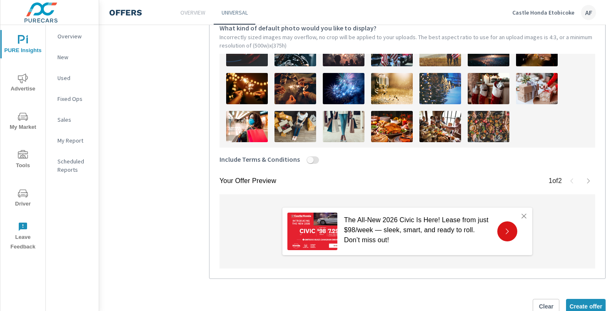
scroll to position [290, 0]
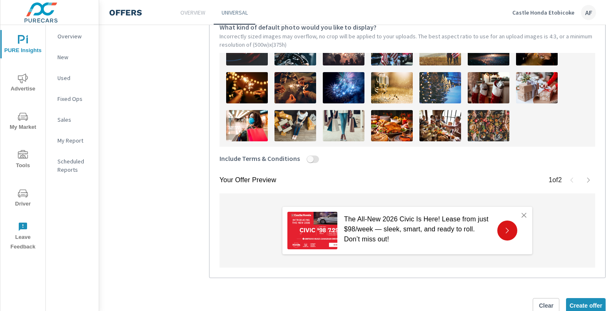
click at [408, 232] on p "The All-New 2026 Civic Is Here! Lease from just $98/week — sleek, smart, and re…" at bounding box center [417, 229] width 147 height 30
click at [589, 178] on icon "button" at bounding box center [588, 180] width 7 height 7
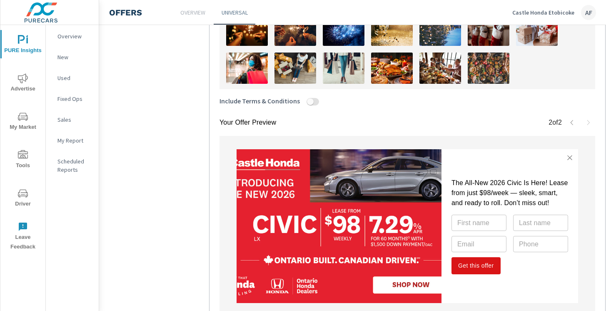
scroll to position [345, 0]
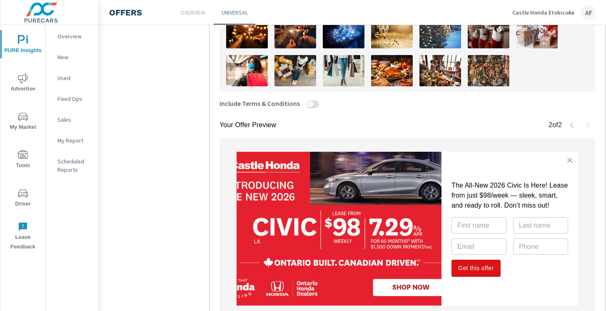
click at [572, 123] on icon "button" at bounding box center [572, 124] width 2 height 5
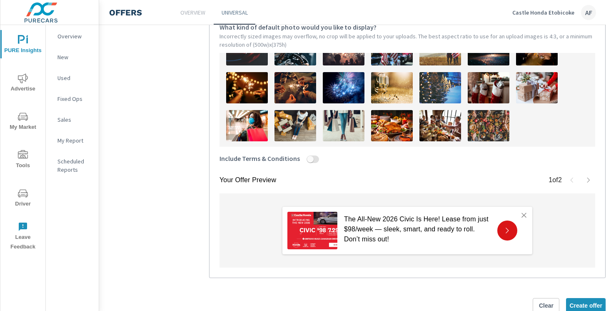
scroll to position [311, 0]
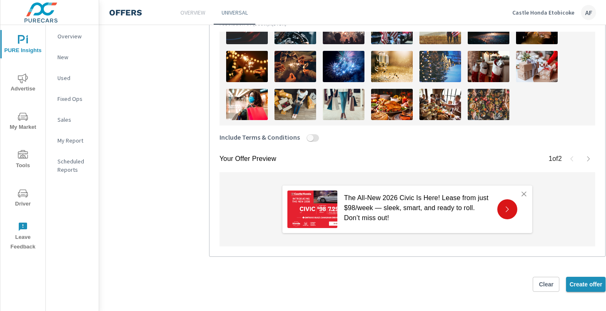
click at [593, 286] on span "Create offer" at bounding box center [585, 283] width 33 height 7
type textarea "x"
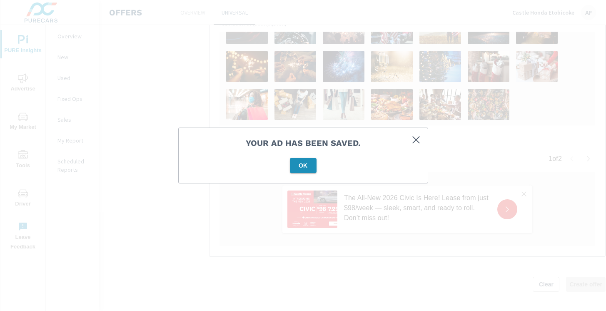
click at [309, 163] on span "OK" at bounding box center [303, 165] width 20 height 7
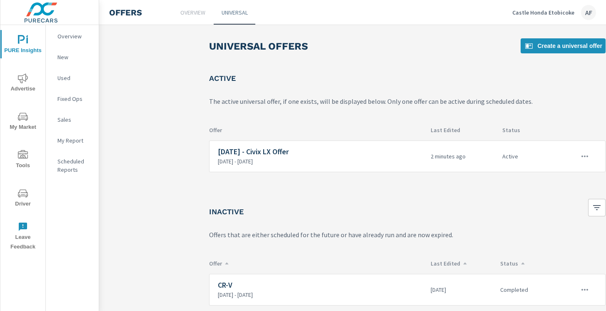
click at [543, 16] on div "Castle Honda Etobicoke AF" at bounding box center [554, 12] width 84 height 15
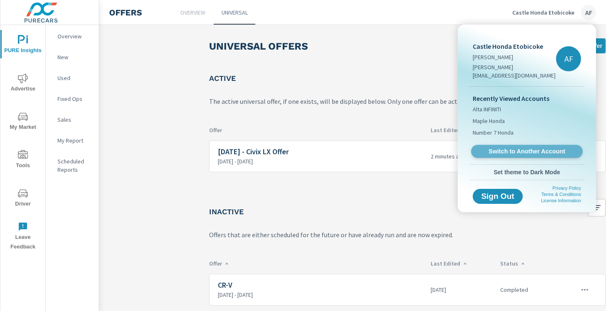
click at [494, 147] on span "Switch to Another Account" at bounding box center [527, 151] width 102 height 8
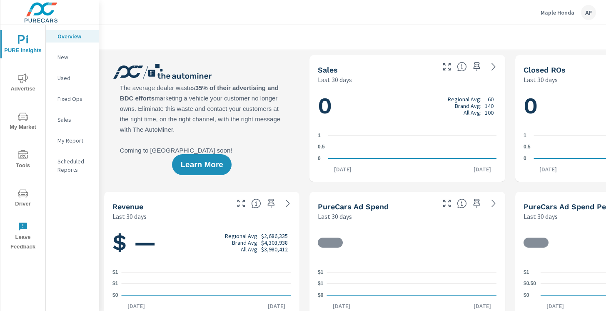
click at [20, 162] on span "Tools" at bounding box center [23, 160] width 40 height 20
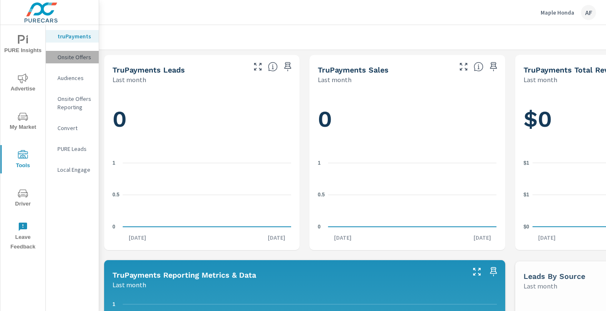
click at [75, 58] on p "Onsite Offers" at bounding box center [74, 57] width 35 height 8
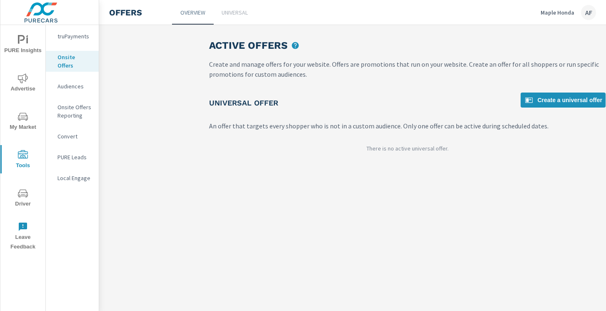
click at [230, 15] on p "Universal" at bounding box center [235, 12] width 26 height 8
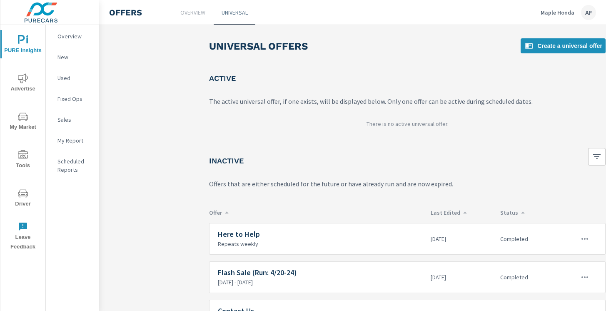
scroll to position [49, 0]
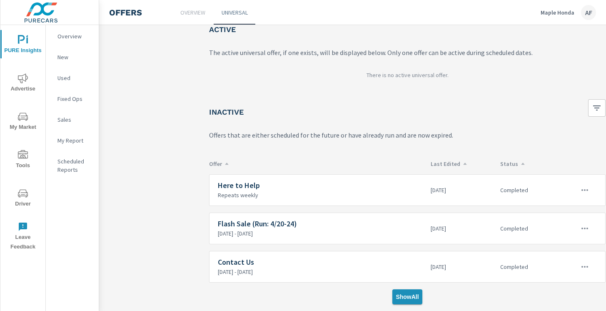
click at [407, 296] on span "Show All" at bounding box center [407, 296] width 23 height 7
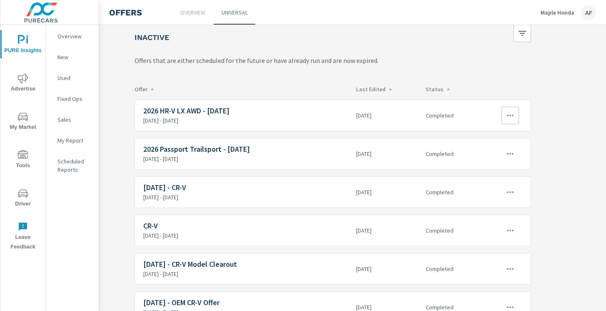
scroll to position [124, 75]
click at [292, 115] on div "2026 HR-V LX AWD - [DATE] [DATE] - [DATE]" at bounding box center [246, 114] width 206 height 17
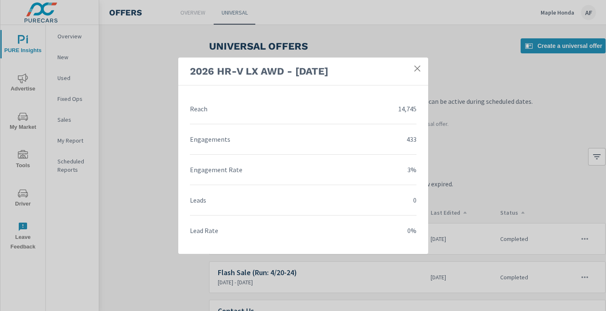
click at [419, 70] on icon at bounding box center [417, 68] width 6 height 6
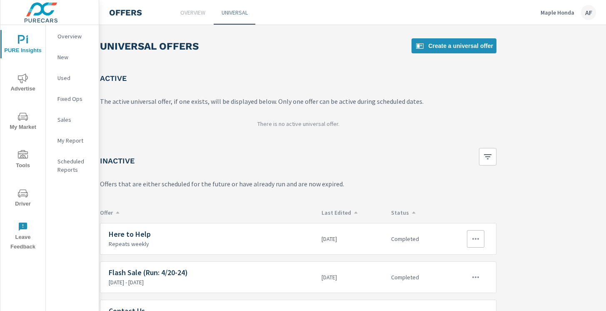
scroll to position [49, 109]
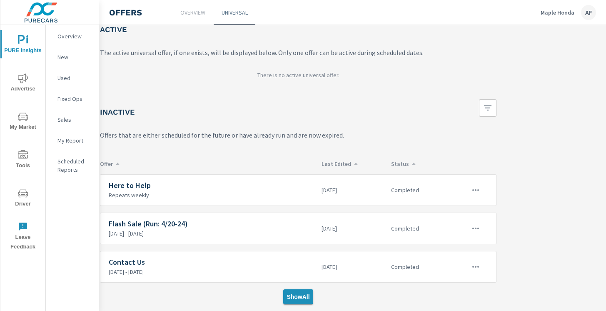
click at [296, 296] on span "Show All" at bounding box center [298, 296] width 23 height 7
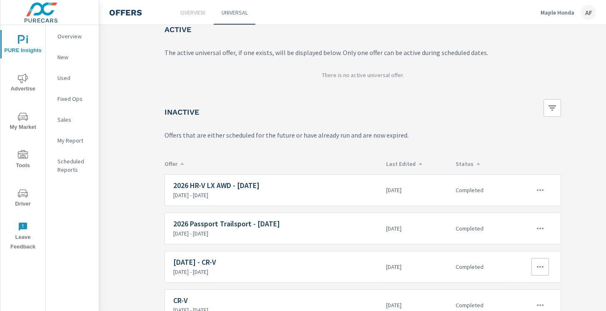
scroll to position [49, 0]
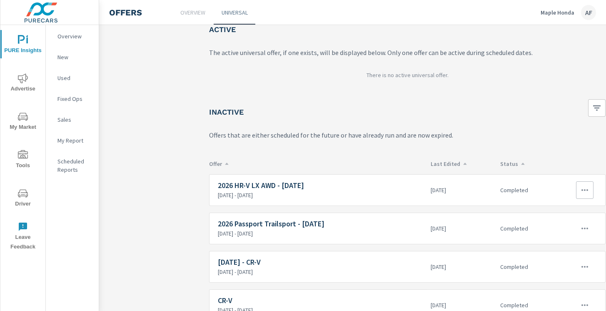
click at [584, 188] on icon "button" at bounding box center [585, 190] width 10 height 10
click at [554, 211] on div "Edit" at bounding box center [558, 209] width 12 height 10
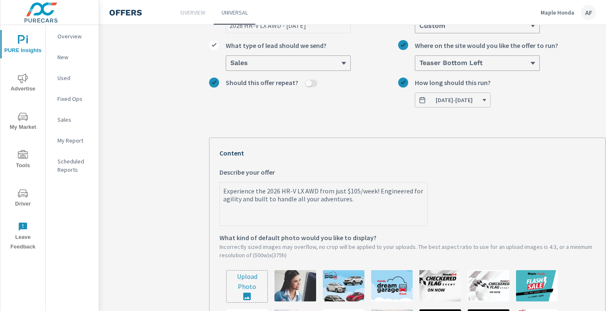
scroll to position [97, 0]
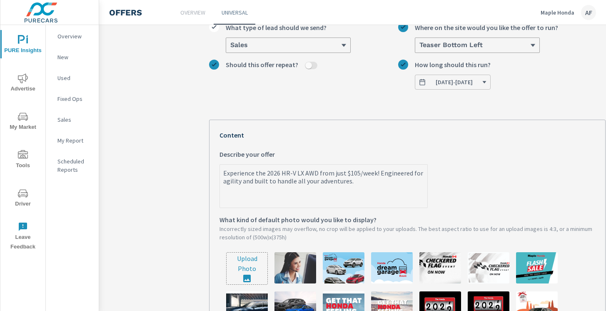
drag, startPoint x: 363, startPoint y: 182, endPoint x: 220, endPoint y: 171, distance: 143.3
click at [220, 171] on textarea "Experience the 2026 HR-V LX AWD from just $105/week! Engineered for agility and…" at bounding box center [323, 187] width 207 height 42
click at [344, 192] on textarea "Experience the 2026 HR-V LX AWD from just $105/week! Engineered for agility and…" at bounding box center [323, 187] width 207 height 42
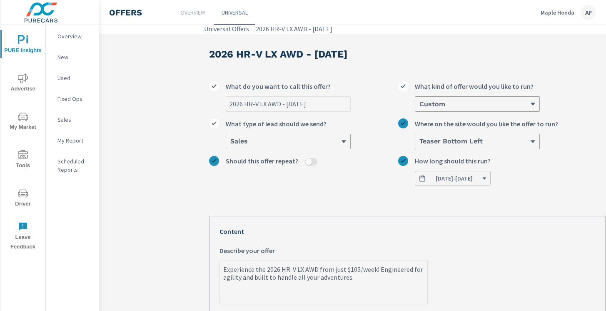
scroll to position [0, 0]
drag, startPoint x: 359, startPoint y: 280, endPoint x: 217, endPoint y: 269, distance: 141.7
type textarea "x"
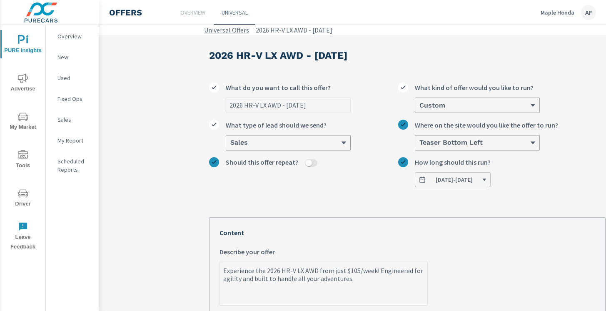
click at [240, 29] on link "Universal Offers" at bounding box center [226, 30] width 45 height 10
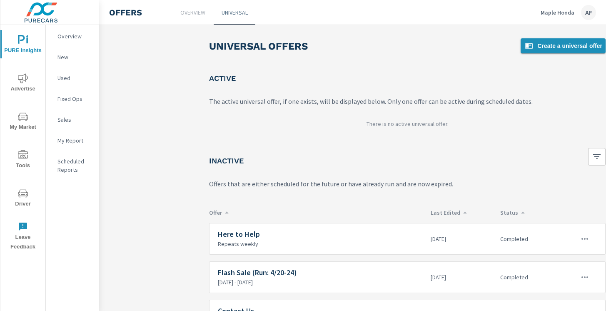
click at [549, 43] on span "Create a universal offer" at bounding box center [563, 46] width 78 height 10
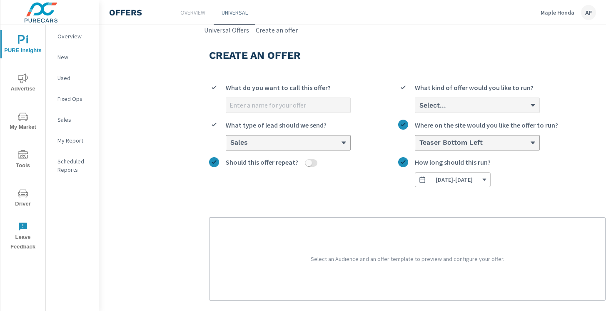
click at [317, 103] on input "What do you want to call this offer?" at bounding box center [288, 105] width 124 height 15
type input "[DATE] - HR-V Offer"
click at [481, 105] on div "Select..." at bounding box center [474, 105] width 111 height 8
click at [419, 105] on input "Select... What kind of offer would you like to run?" at bounding box center [419, 105] width 1 height 7
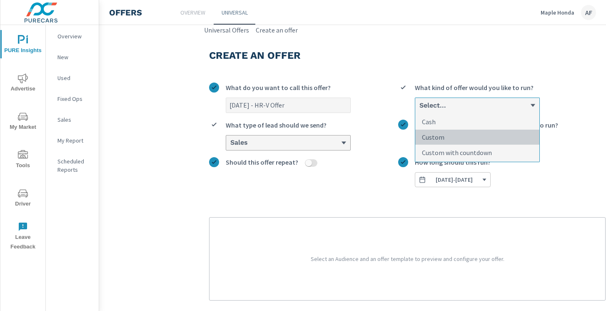
click at [455, 133] on li "Custom" at bounding box center [477, 137] width 124 height 15
click at [419, 109] on input "option Custom focused, 2 of 3. 3 results available. Use Up and Down to choose o…" at bounding box center [419, 105] width 1 height 7
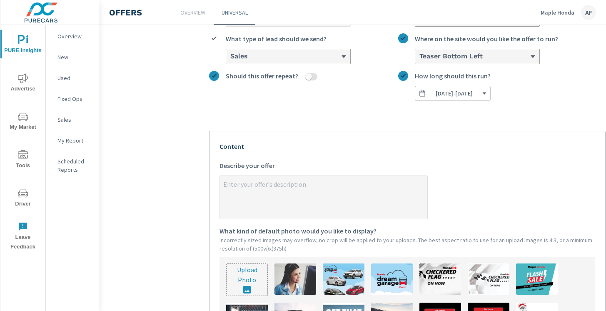
scroll to position [99, 0]
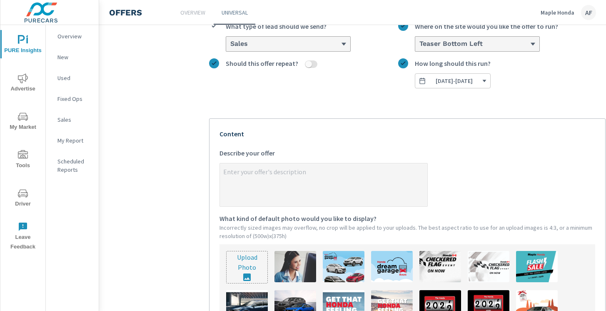
type textarea "x"
click at [278, 172] on textarea "x Describe your offer" at bounding box center [323, 186] width 207 height 42
paste textarea "Experience the 2026 HR-V LX AWD from just $105/week! Engineered for agility and…"
type textarea "Experience the 2026 HR-V LX AWD from just $105/week! Engineered for agility and…"
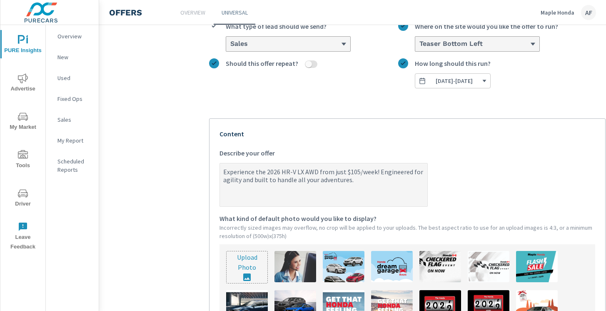
type textarea "x"
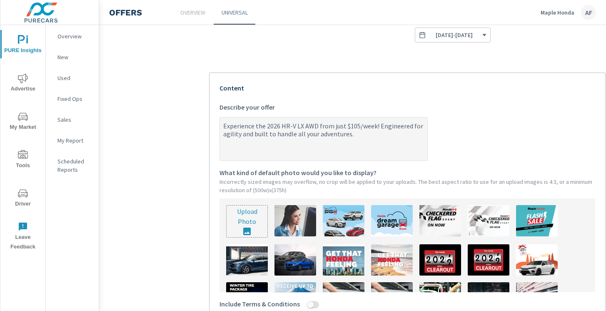
scroll to position [146, 0]
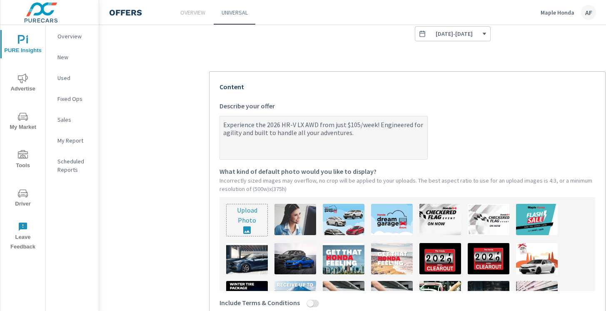
type textarea "Experience the 2026 HR-V LX AWD from just $105/week! Engineered for agility and…"
type textarea "x"
click at [253, 130] on textarea "Experience the 2026 HR-V LX AWD from just $105/week! Engineered for agility and…" at bounding box center [323, 138] width 207 height 42
click at [357, 122] on textarea "Experience the 2026 HR-V LX AWD from just $105/week! Engineered for agility and…" at bounding box center [323, 138] width 207 height 42
type textarea "Experience the 2026 HR-V LX AWD from just $10/week! Engineered for agility and …"
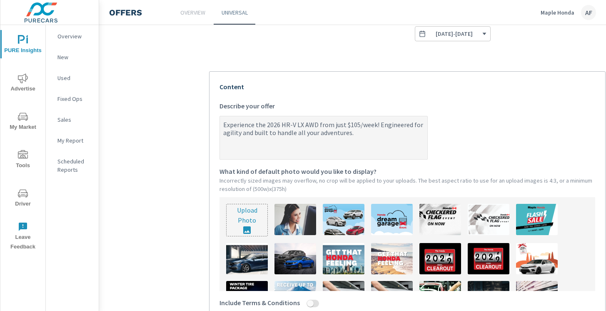
type textarea "x"
type textarea "Experience the 2026 HR-V LX AWD from just $1/week! Engineered for agility and b…"
type textarea "x"
type textarea "Experience the 2026 HR-V LX AWD from just $/week! Engineered for agility and bu…"
type textarea "x"
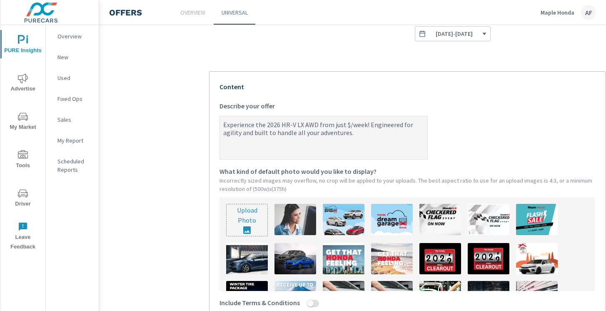
type textarea "Experience the 2026 HR-V LX AWD from just $9/week! Engineered for agility and b…"
type textarea "x"
type textarea "Experience the 2026 HR-V LX AWD from just $99/week! Engineered for agility and …"
type textarea "x"
type textarea "Experience the 2026 HR-V LX AWD from just $99/week! Engineered for agility and …"
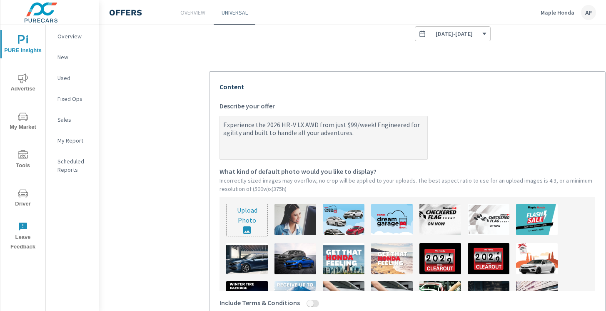
type textarea "x"
drag, startPoint x: 254, startPoint y: 124, endPoint x: 202, endPoint y: 127, distance: 51.3
click at [202, 127] on div "Create an offer [DATE] - HR-V Offer What do you want to call this offer? Custom…" at bounding box center [407, 183] width 417 height 588
type textarea "L the 2026 HR-V LX AWD from just $99/week! Engineered for agility and built to …"
type textarea "x"
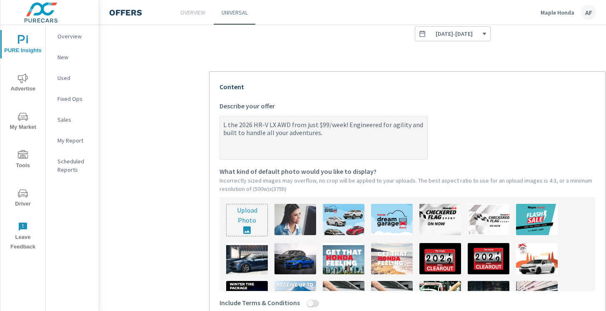
type textarea "Le the 2026 HR-V LX AWD from just $99/week! Engineered for agility and built to…"
type textarea "x"
type textarea "Lea the 2026 HR-V LX AWD from just $99/week! Engineered for agility and built t…"
type textarea "x"
type textarea "Leas the 2026 HR-V LX AWD from just $99/week! Engineered for agility and built …"
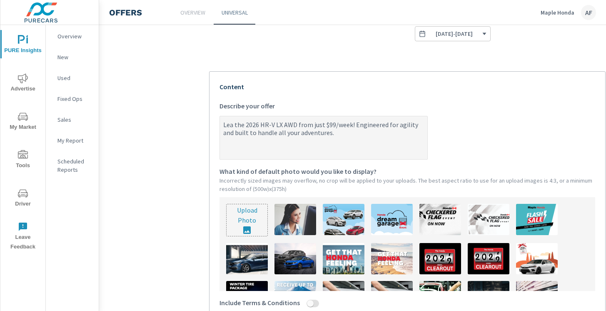
type textarea "x"
type textarea "Lease the 2026 HR-V LX AWD from just $99/week! Engineered for agility and built…"
type textarea "x"
type textarea "Lease the 2026 HR-V LX AWD from just $99/week! Engineered for agility and built…"
type textarea "x"
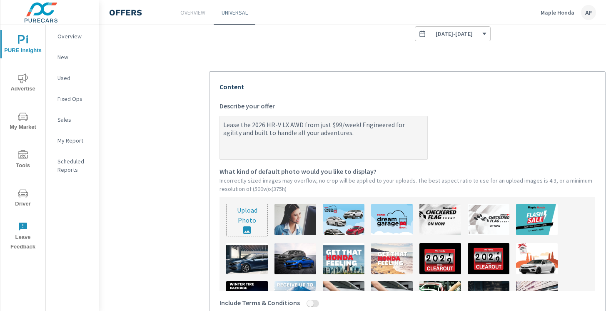
click at [343, 140] on textarea "Lease the 2026 HR-V LX AWD from just $99/week! Engineered for agility and built…" at bounding box center [323, 138] width 207 height 42
click at [292, 127] on textarea "Lease the 2026 HR-V LX AWD from just $99/week! Engineered for agility and built…" at bounding box center [323, 138] width 207 height 42
type textarea "Lease the 2026 HR-V LX WD from just $99/week! Engineered for agility and built …"
type textarea "x"
type textarea "Lease the 2026 HR-V LX 2WD from just $99/week! Engineered for agility and built…"
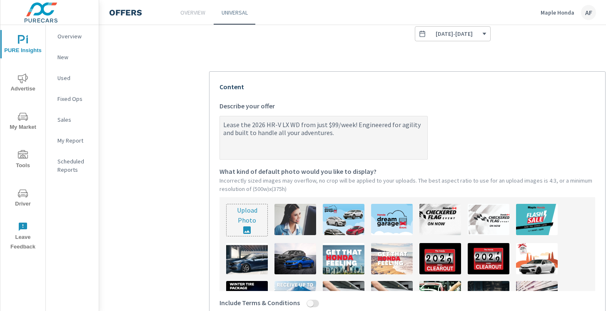
type textarea "x"
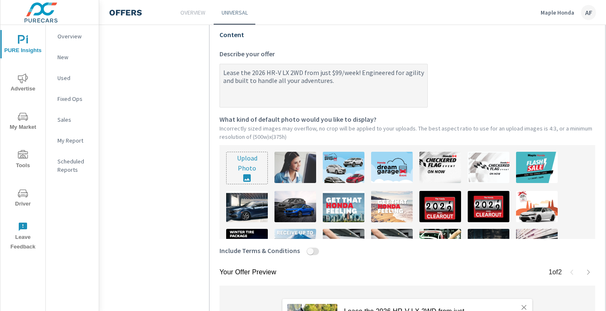
scroll to position [200, 0]
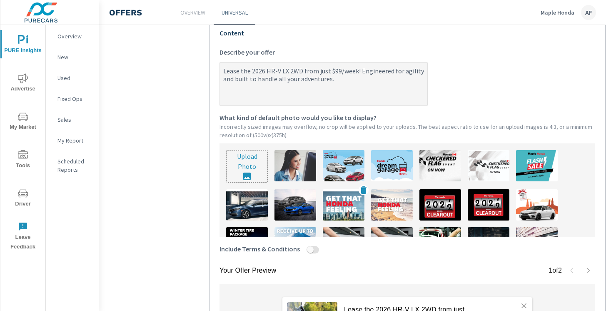
type textarea "Lease the 2026 HR-V LX 2WD from just $99/week! Engineered for agility and built…"
click at [347, 205] on img at bounding box center [344, 204] width 42 height 31
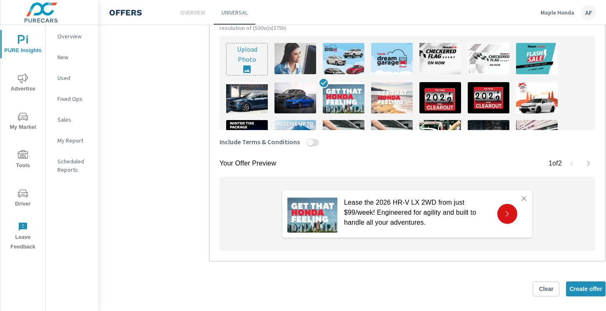
scroll to position [311, 0]
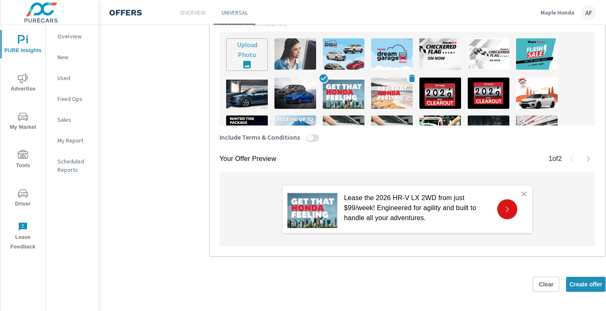
click at [379, 85] on img at bounding box center [392, 92] width 42 height 31
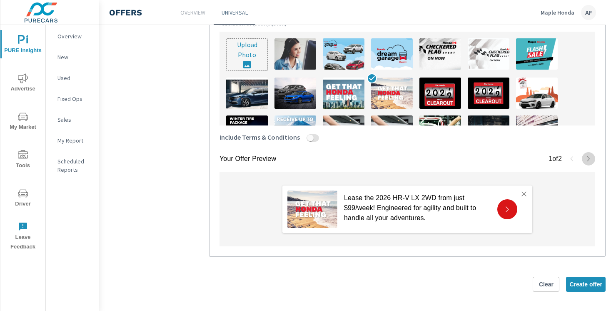
click at [587, 159] on icon "button" at bounding box center [588, 158] width 7 height 7
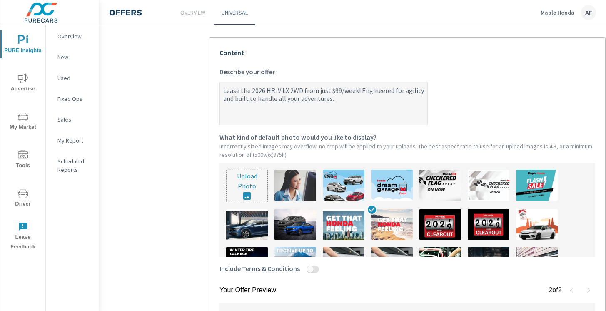
scroll to position [179, 0]
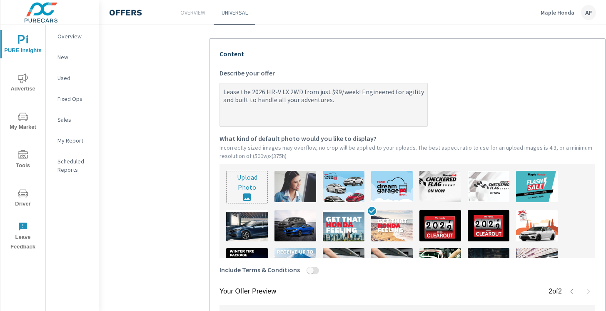
type textarea "x"
click at [348, 99] on textarea "Lease the 2026 HR-V LX 2WD from just $99/week! Engineered for agility and built…" at bounding box center [323, 106] width 207 height 42
type textarea "Lease the 2026 HR-V LX 2WD from just $99/week! Engineered for agility and built…"
type textarea "x"
type textarea "Lease the 2026 HR-V LX 2WD from just $99/week! Engineered for agility and built…"
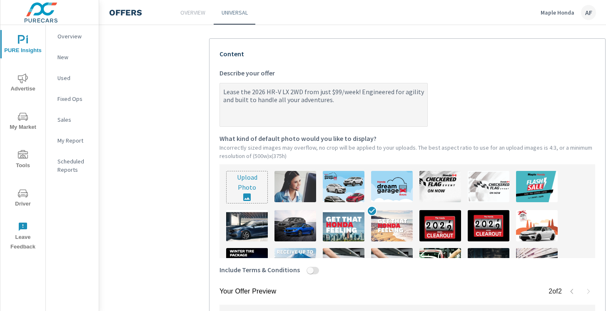
type textarea "x"
type textarea "Lease the 2026 HR-V LX 2WD from just $99/week! Engineered for agility and built…"
type textarea "x"
type textarea "Lease the 2026 HR-V LX 2WD from just $99/week! Engineered for agility and built…"
type textarea "x"
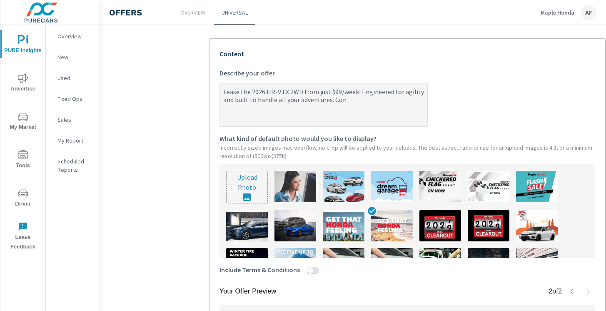
type textarea "Lease the 2026 HR-V LX 2WD from just $99/week! Engineered for agility and built…"
type textarea "x"
type textarea "Lease the 2026 HR-V LX 2WD from just $99/week! Engineered for agility and built…"
type textarea "x"
type textarea "Lease the 2026 HR-V LX 2WD from just $99/week! Engineered for agility and built…"
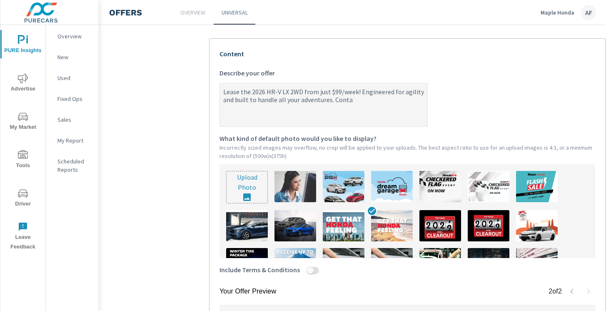
type textarea "x"
type textarea "Lease the 2026 HR-V LX 2WD from just $99/week! Engineered for agility and built…"
type textarea "x"
type textarea "Lease the 2026 HR-V LX 2WD from just $99/week! Engineered for agility and built…"
type textarea "x"
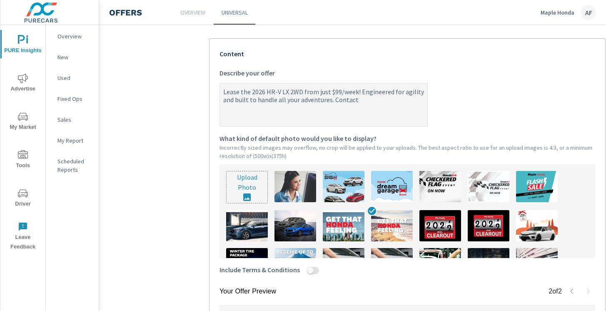
type textarea "Lease the 2026 HR-V LX 2WD from just $99/week! Engineered for agility and built…"
type textarea "x"
type textarea "Lease the 2026 HR-V LX 2WD from just $99/week! Engineered for agility and built…"
type textarea "x"
type textarea "Lease the 2026 HR-V LX 2WD from just $99/week! Engineered for agility and built…"
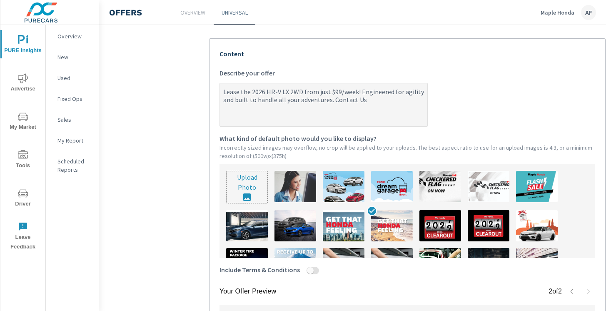
type textarea "x"
type textarea "Lease the 2026 HR-V LX 2WD from just $99/week! Engineered for agility and built…"
type textarea "x"
type textarea "Lease the 2026 HR-V LX 2WD from just $99/week! Engineered for agility and built…"
type textarea "x"
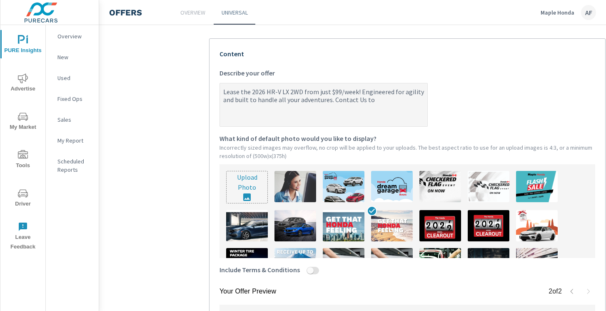
type textarea "Lease the 2026 HR-V LX 2WD from just $99/week! Engineered for agility and built…"
type textarea "x"
type textarea "Lease the 2026 HR-V LX 2WD from just $99/week! Engineered for agility and built…"
type textarea "x"
type textarea "Lease the 2026 HR-V LX 2WD from just $99/week! Engineered for agility and built…"
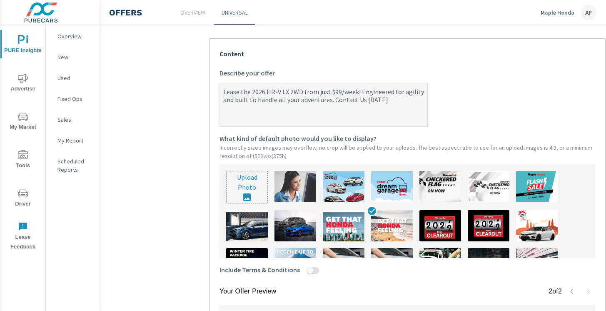
type textarea "x"
type textarea "Lease the 2026 HR-V LX 2WD from just $99/week! Engineered for agility and built…"
type textarea "x"
click at [361, 100] on textarea "Lease the 2026 HR-V LX 2WD from just $99/week! Engineered for agility and built…" at bounding box center [323, 106] width 207 height 42
type textarea "Lease the 2026 HR-V LX 2WD from just $99/week! Engineered for agility and built…"
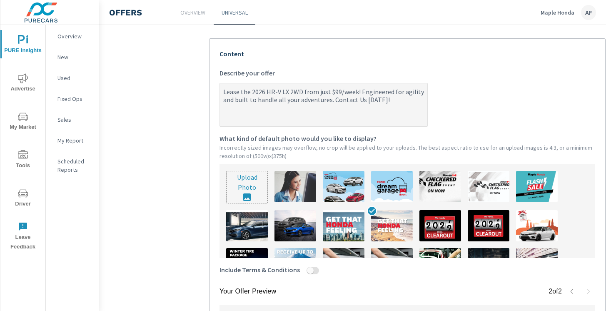
type textarea "x"
type textarea "Lease the 2026 HR-V LX 2WD from just $99/week! Engineered for agility and built…"
type textarea "x"
click at [395, 101] on textarea "Lease the 2026 HR-V LX 2WD from just $99/week! Engineered for agility and built…" at bounding box center [323, 106] width 207 height 42
type textarea "Lease the 2026 HR-V LX 2WD from just $99/week! Engineered for agility and built…"
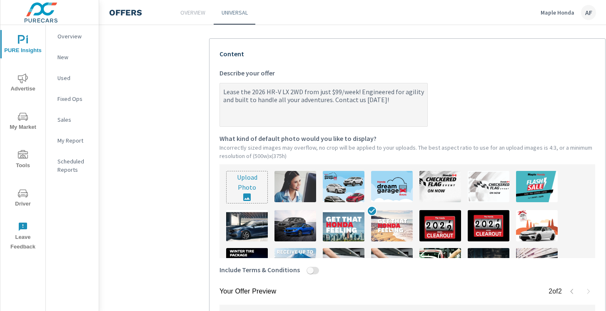
type textarea "x"
type textarea "Lease the 2026 HR-V LX 2WD from just $99/week! Engineered for agility and built…"
type textarea "x"
type textarea "Lease the 2026 HR-V LX 2WD from just $99/week! Engineered for agility and built…"
type textarea "x"
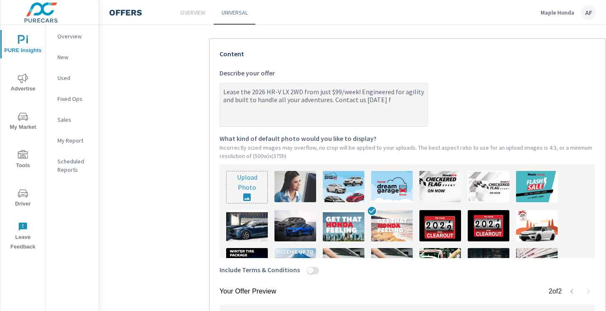
type textarea "Lease the 2026 HR-V LX 2WD from just $99/week! Engineered for agility and built…"
type textarea "x"
type textarea "Lease the 2026 HR-V LX 2WD from just $99/week! Engineered for agility and built…"
type textarea "x"
type textarea "Lease the 2026 HR-V LX 2WD from just $99/week! Engineered for agility and built…"
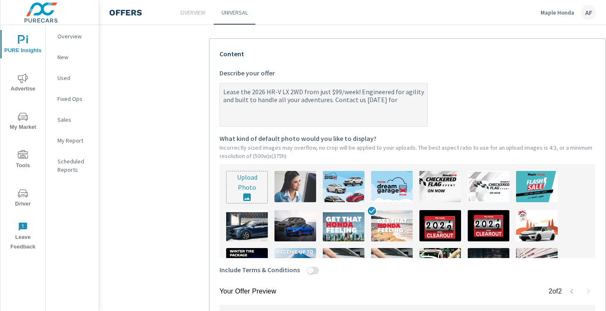
type textarea "x"
type textarea "Lease the 2026 HR-V LX 2WD from just $99/week! Engineered for agility and built…"
type textarea "x"
type textarea "Lease the 2026 HR-V LX 2WD from just $99/week! Engineered for agility and built…"
type textarea "x"
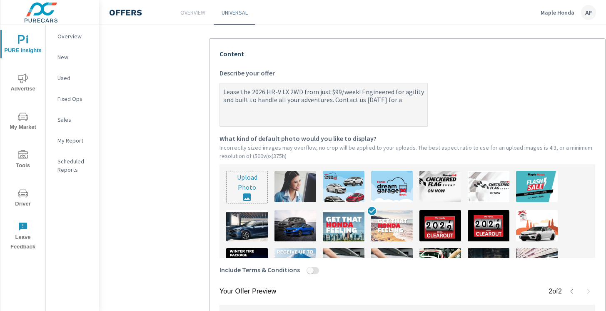
type textarea "Lease the 2026 HR-V LX 2WD from just $99/week! Engineered for agility and built…"
type textarea "x"
type textarea "Lease the 2026 HR-V LX 2WD from just $99/week! Engineered for agility and built…"
type textarea "x"
type textarea "Lease the 2026 HR-V LX 2WD from just $99/week! Engineered for agility and built…"
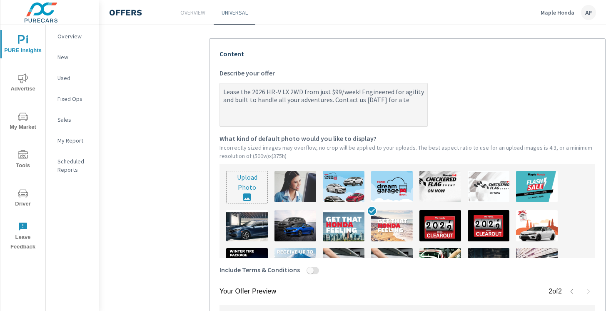
type textarea "x"
type textarea "Lease the 2026 HR-V LX 2WD from just $99/week! Engineered for agility and built…"
type textarea "x"
type textarea "Lease the 2026 HR-V LX 2WD from just $99/week! Engineered for agility and built…"
type textarea "x"
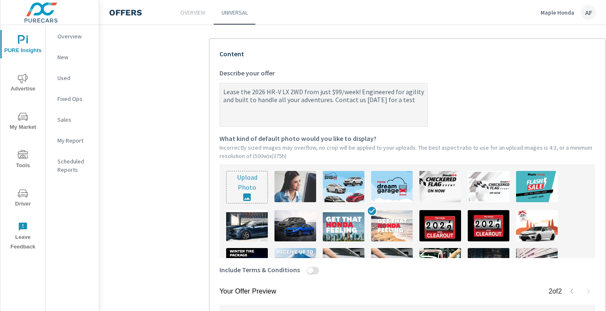
type textarea "Lease the 2026 HR-V LX 2WD from just $99/week! Engineered for agility and built…"
type textarea "x"
type textarea "Lease the 2026 HR-V LX 2WD from just $99/week! Engineered for agility and built…"
type textarea "x"
type textarea "Lease the 2026 HR-V LX 2WD from just $99/week! Engineered for agility and built…"
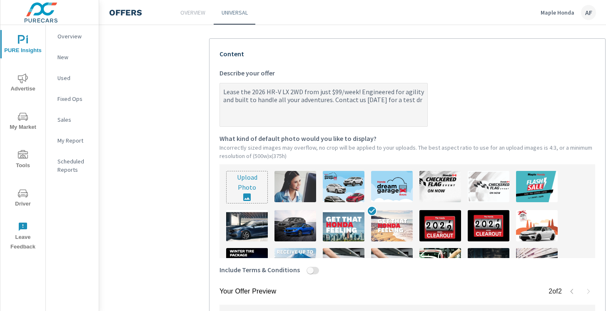
type textarea "x"
type textarea "Lease the 2026 HR-V LX 2WD from just $99/week! Engineered for agility and built…"
type textarea "x"
type textarea "Lease the 2026 HR-V LX 2WD from just $99/week! Engineered for agility and built…"
type textarea "x"
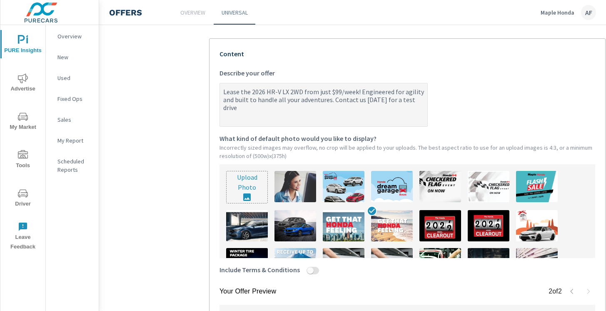
type textarea "Lease the 2026 HR-V LX 2WD from just $99/week! Engineered for agility and built…"
type textarea "x"
drag, startPoint x: 426, startPoint y: 98, endPoint x: 215, endPoint y: 94, distance: 211.2
click at [215, 94] on div "Your Offer Preview 2 of 2 Lease the 2026 HR-V LX 2WD from just $99/week! Engine…" at bounding box center [407, 266] width 397 height 457
click at [293, 105] on textarea "Lease the 2026 HR-V LX 2WD from just $99/week! Engineered for agility and built…" at bounding box center [323, 106] width 207 height 42
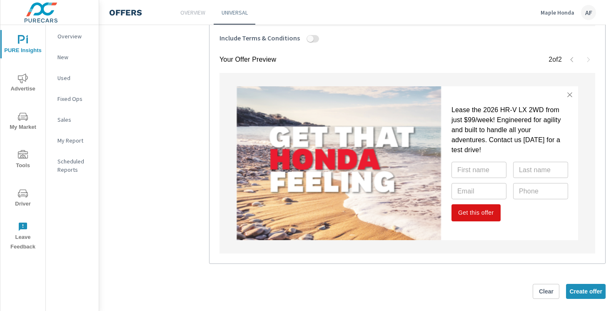
scroll to position [417, 0]
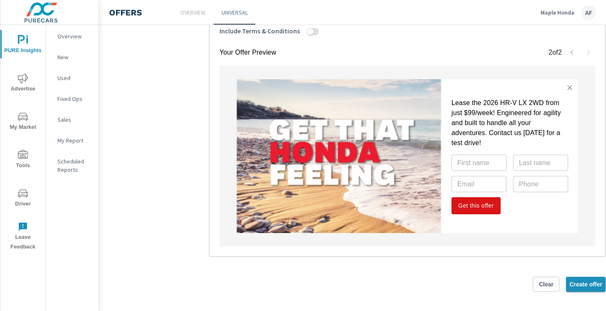
type textarea "Lease the 2026 HR-V LX 2WD from just $99/week! Engineered for agility and built…"
click at [576, 286] on span "Create offer" at bounding box center [585, 283] width 33 height 7
type textarea "x"
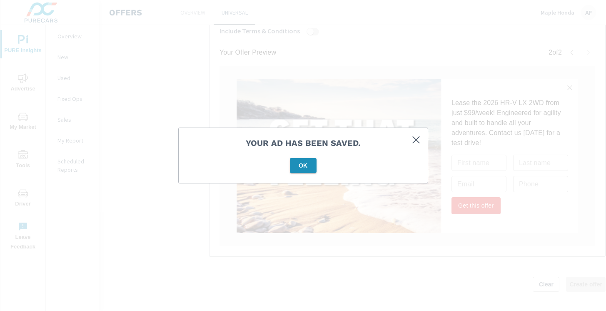
click at [303, 170] on button "OK" at bounding box center [303, 165] width 27 height 15
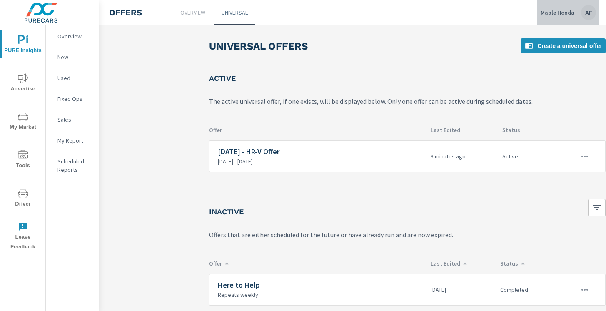
click at [552, 13] on p "Maple Honda" at bounding box center [558, 12] width 34 height 7
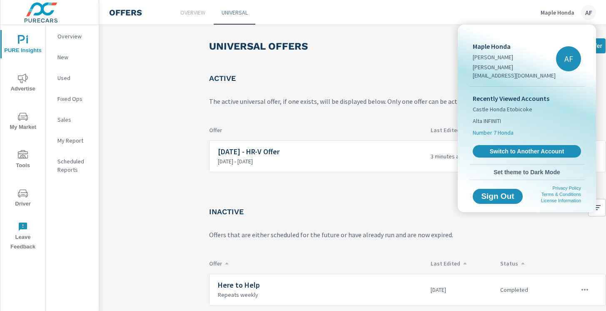
click at [497, 128] on span "Number 7 Honda" at bounding box center [493, 132] width 41 height 8
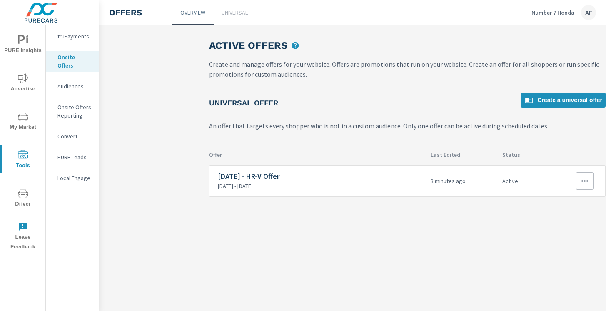
click at [587, 178] on icon "button" at bounding box center [585, 181] width 10 height 10
click at [577, 200] on link "Edit" at bounding box center [570, 200] width 46 height 20
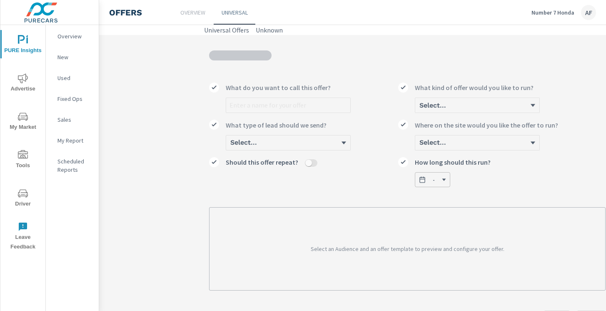
click at [396, 76] on div "What do you want to call this offer? Select... What kind of offer would you lik…" at bounding box center [407, 131] width 397 height 111
click at [549, 15] on p "Number 7 Honda" at bounding box center [553, 12] width 43 height 7
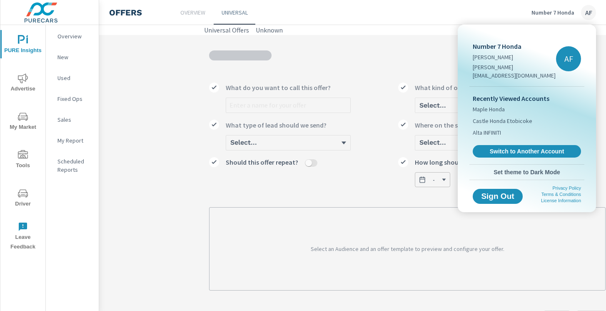
click at [370, 170] on div at bounding box center [303, 155] width 606 height 311
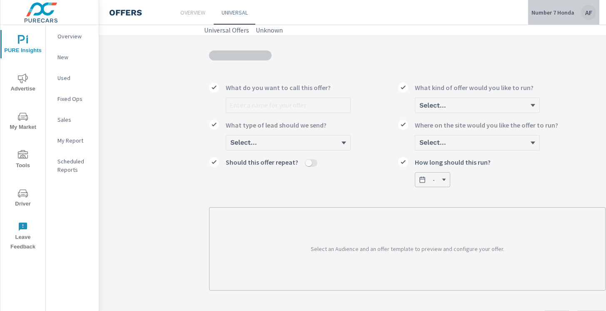
click at [554, 12] on p "Number 7 Honda" at bounding box center [553, 12] width 43 height 7
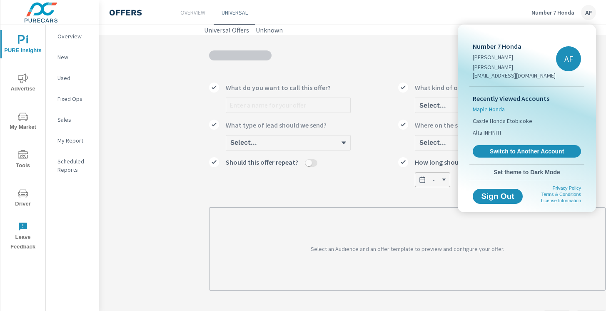
click at [500, 105] on span "Maple Honda" at bounding box center [489, 109] width 32 height 8
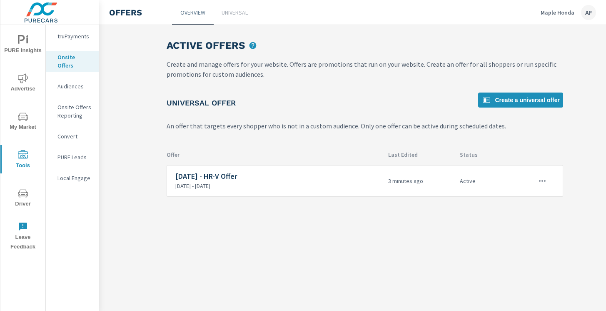
scroll to position [0, 71]
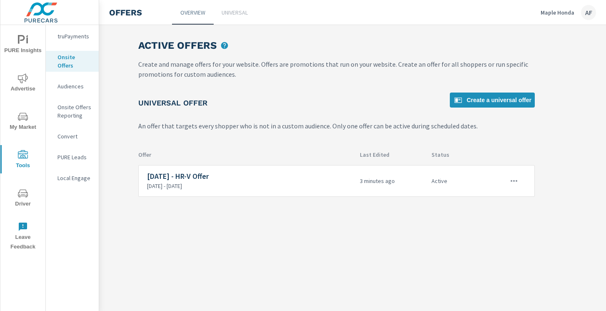
click at [565, 16] on div "Maple Honda AF" at bounding box center [568, 12] width 55 height 15
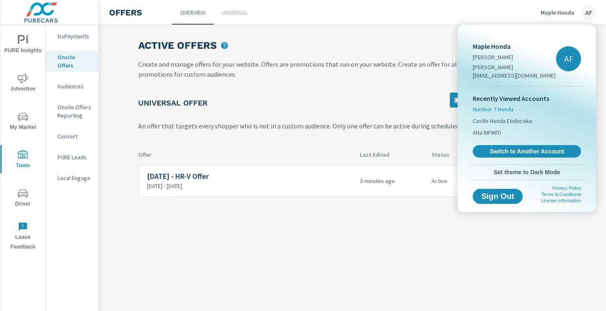
click at [497, 105] on span "Number 7 Honda" at bounding box center [493, 109] width 41 height 8
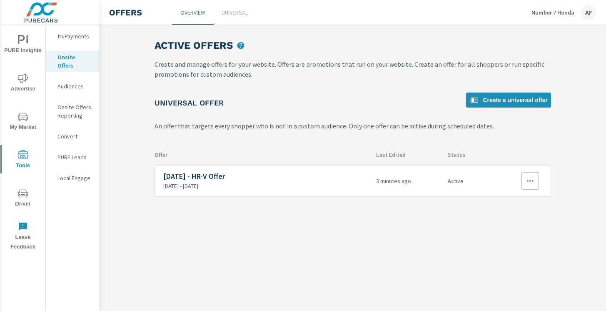
scroll to position [0, 55]
click at [548, 12] on p "Number 7 Honda" at bounding box center [553, 12] width 43 height 7
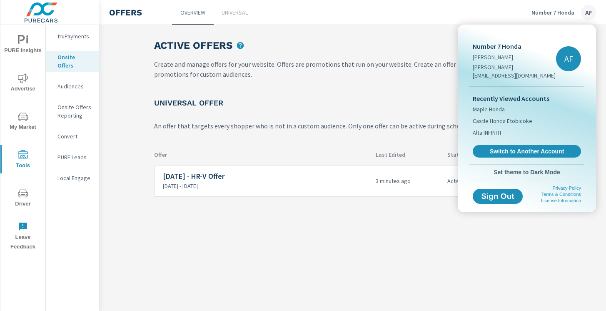
click at [384, 67] on div at bounding box center [303, 155] width 606 height 311
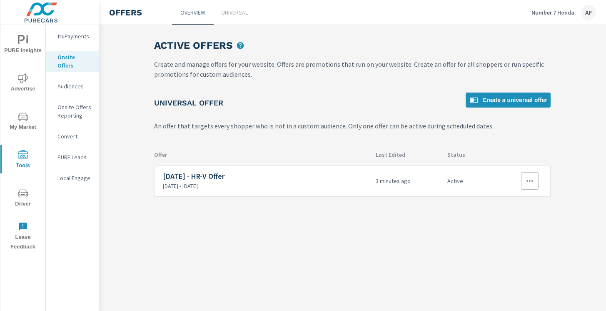
click at [531, 182] on icon "button" at bounding box center [530, 181] width 10 height 10
click at [510, 201] on link "Edit" at bounding box center [515, 200] width 46 height 20
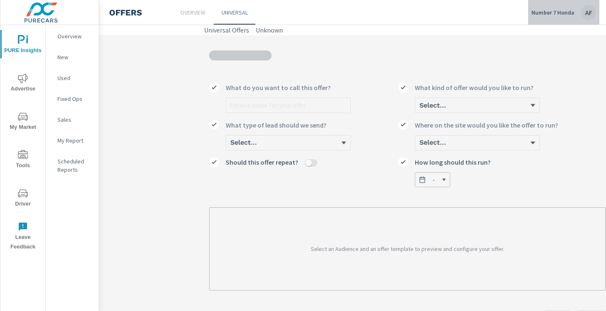
click at [558, 13] on p "Number 7 Honda" at bounding box center [553, 12] width 43 height 7
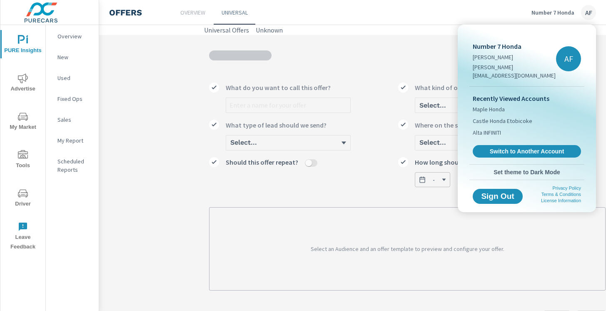
click at [188, 10] on div at bounding box center [303, 155] width 606 height 311
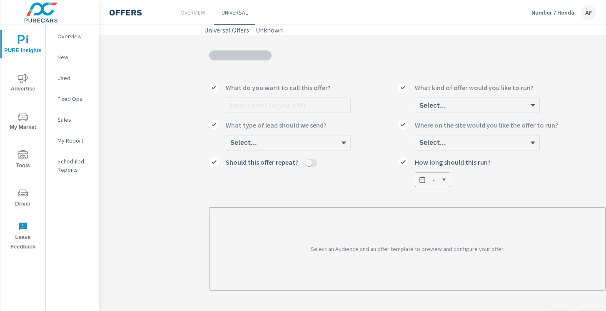
click at [227, 10] on p "Universal" at bounding box center [235, 12] width 26 height 8
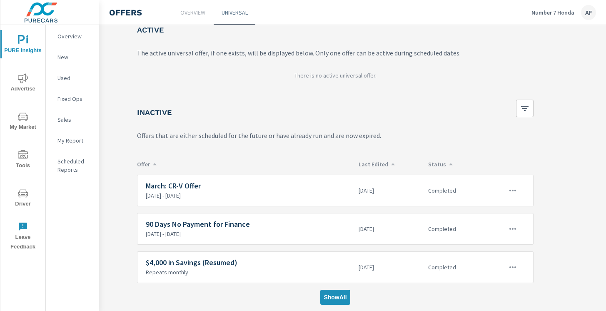
scroll to position [48, 71]
click at [335, 295] on span "Show All" at bounding box center [336, 296] width 23 height 7
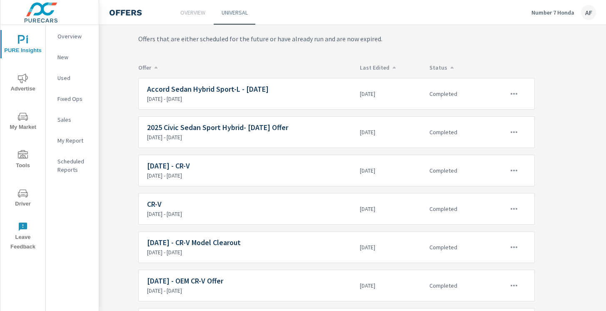
scroll to position [138, 71]
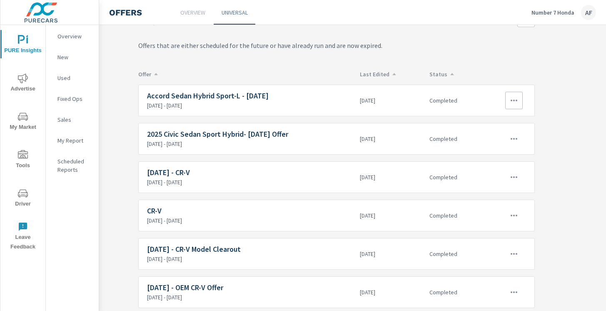
click at [509, 102] on icon "button" at bounding box center [514, 100] width 10 height 10
click at [493, 122] on link "Edit" at bounding box center [499, 120] width 46 height 20
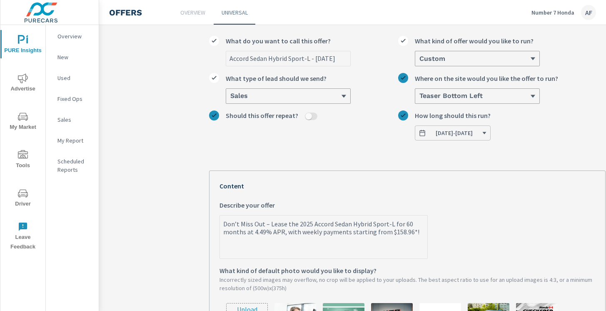
scroll to position [52, 0]
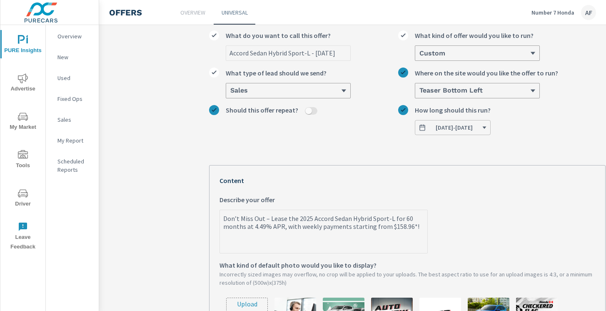
drag, startPoint x: 414, startPoint y: 226, endPoint x: 222, endPoint y: 221, distance: 191.3
click at [222, 221] on textarea "Don’t Miss Out – Lease the 2025 Accord Sedan Hybrid Sport-L for 60 months at 4.…" at bounding box center [323, 232] width 207 height 42
type textarea "x"
click at [486, 198] on label "Don’t Miss Out – Lease the 2025 Accord Sedan Hybrid Sport-L for 60 months at 4.…" at bounding box center [408, 224] width 376 height 59
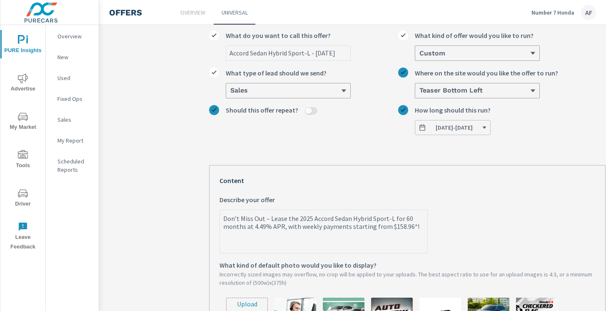
click at [427, 211] on textarea "Don’t Miss Out – Lease the 2025 Accord Sedan Hybrid Sport-L for 60 months at 4.…" at bounding box center [323, 232] width 207 height 42
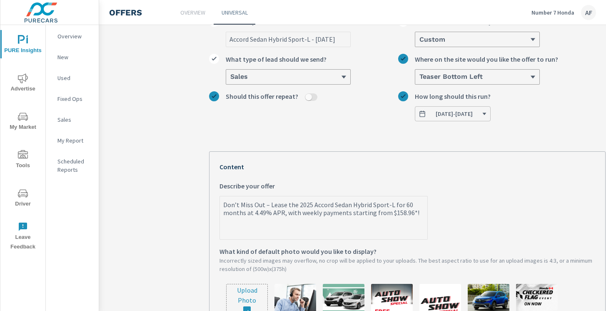
scroll to position [0, 0]
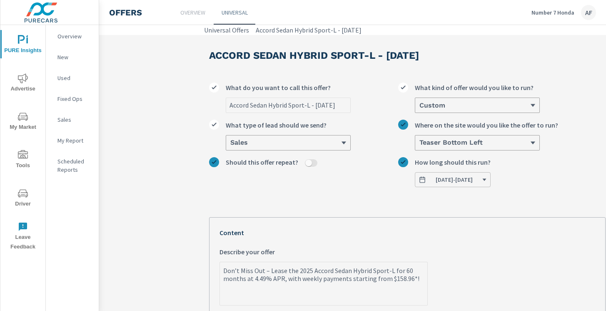
type textarea "x"
click at [229, 14] on p "Universal" at bounding box center [235, 12] width 26 height 8
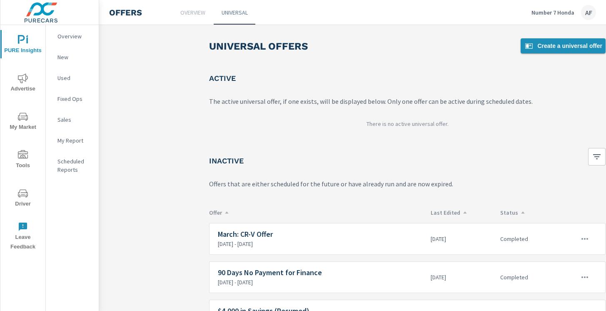
click at [544, 50] on span "Create a universal offer" at bounding box center [563, 46] width 78 height 10
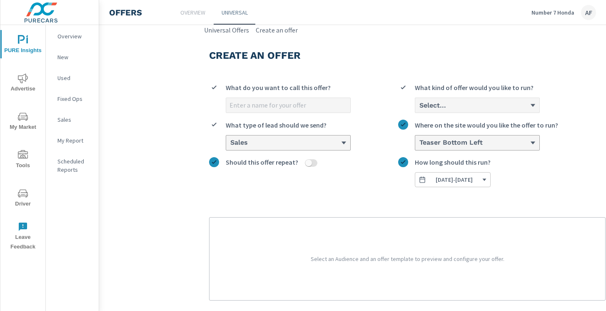
click at [295, 103] on input "What do you want to call this offer?" at bounding box center [288, 105] width 124 height 15
click at [258, 106] on input "[DATE] Accord Offer" at bounding box center [288, 105] width 124 height 15
type input "[DATE] - Accord Offer"
click at [452, 108] on div "Select..." at bounding box center [474, 105] width 111 height 8
click at [419, 108] on input "Select... What kind of offer would you like to run?" at bounding box center [419, 105] width 1 height 7
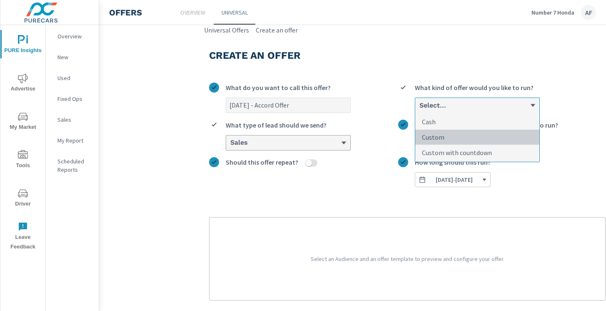
click at [444, 134] on p "Custom" at bounding box center [433, 137] width 22 height 10
click at [419, 109] on input "option Custom focused, 2 of 3. 3 results available. Use Up and Down to choose o…" at bounding box center [419, 105] width 1 height 7
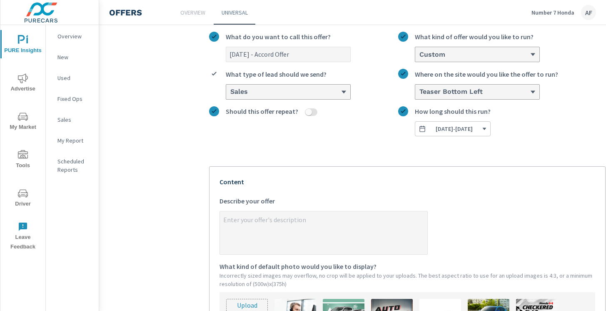
scroll to position [73, 0]
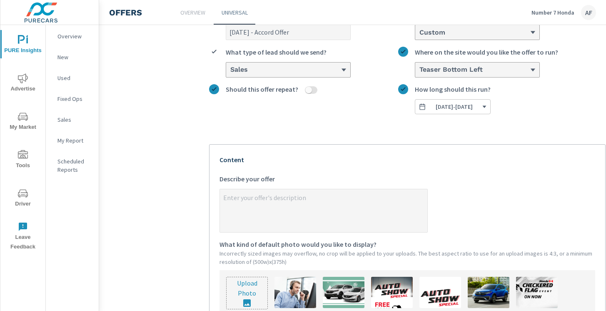
type textarea "x"
click at [303, 198] on textarea "x Describe your offer" at bounding box center [323, 211] width 207 height 42
paste textarea "Don’t Miss Out – Lease the 2025 Accord Sedan Hybrid Sport-L for 60 months at 4.…"
type textarea "Don’t Miss Out – Lease the 2025 Accord Sedan Hybrid Sport-L for 60 months at 4.…"
type textarea "x"
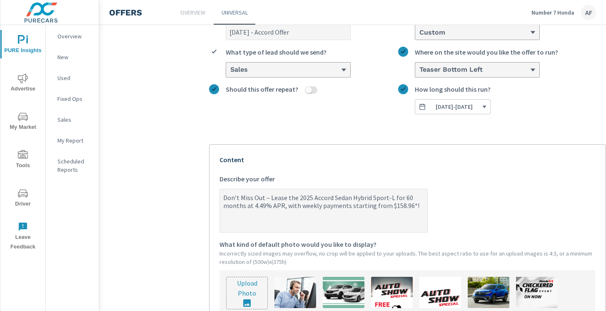
type textarea "Don’t Miss Out – Lease the 2025 Accord Sedan Hybrid Sport-L for 60 months at 4.…"
type textarea "x"
drag, startPoint x: 352, startPoint y: 197, endPoint x: 391, endPoint y: 200, distance: 39.2
click at [391, 200] on textarea "Don’t Miss Out – Lease the 2025 Accord Sedan Hybrid Sport-L for 60 months at 4.…" at bounding box center [323, 211] width 207 height 42
type textarea "Don’t Miss Out – Lease the 2025 Accord Sedan S for 60 months at 4.49% APR, with…"
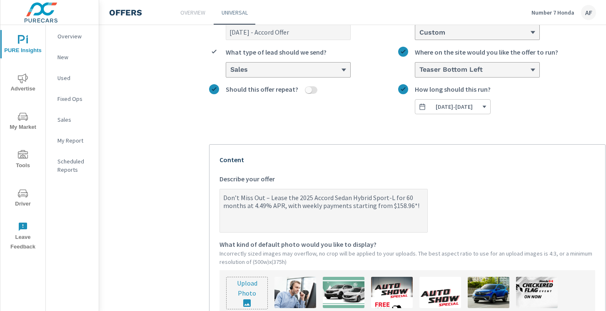
type textarea "x"
type textarea "Don’t Miss Out – Lease the 2025 Accord Sedan SE for 60 months at 4.49% APR, wit…"
type textarea "x"
click at [400, 198] on textarea "Don’t Miss Out – Lease the 2025 Accord Sedan SE for 60 months at 4.49% APR, wit…" at bounding box center [323, 211] width 207 height 42
type textarea "Don’t Miss Out – Lease the 2025 Accord Sedan SE for 60 months fat 4.49% APR, wi…"
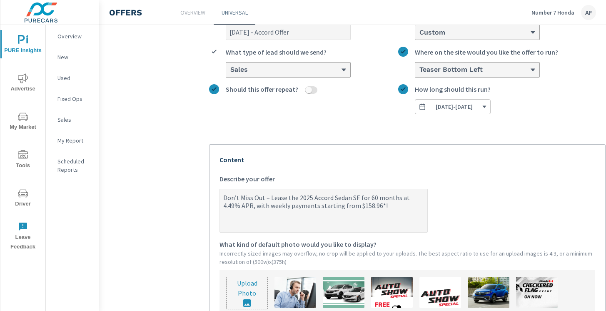
type textarea "x"
type textarea "Don’t Miss Out – Lease the 2025 Accord Sedan SE for 60 months frat 4.49% APR, w…"
type textarea "x"
type textarea "Don’t Miss Out – Lease the 2025 Accord Sedan SE for 60 months froat 4.49% APR, …"
type textarea "x"
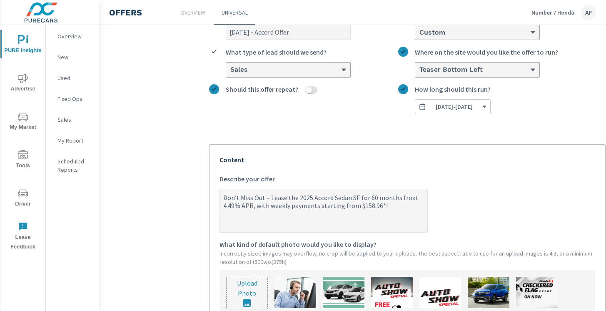
type textarea "Don’t Miss Out – Lease the 2025 Accord Sedan SE for 60 months fromat 4.49% APR,…"
type textarea "x"
type textarea "Don’t Miss Out – Lease the 2025 Accord Sedan SE for 60 months from at 4.49% APR…"
type textarea "x"
type textarea "Don’t Miss Out – Lease the 2025 Accord Sedan SE for 60 months from $at 4.49% AP…"
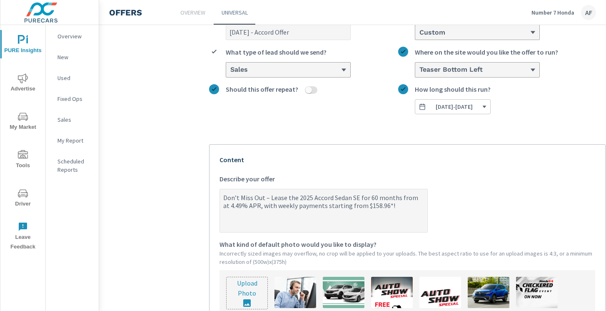
type textarea "x"
type textarea "Don’t Miss Out – Lease the 2025 Accord Sedan SE for 60 months from $1at 4.49% A…"
type textarea "x"
type textarea "Don’t Miss Out – Lease the 2025 Accord Sedan SE for 60 months from $11at 4.49% …"
type textarea "x"
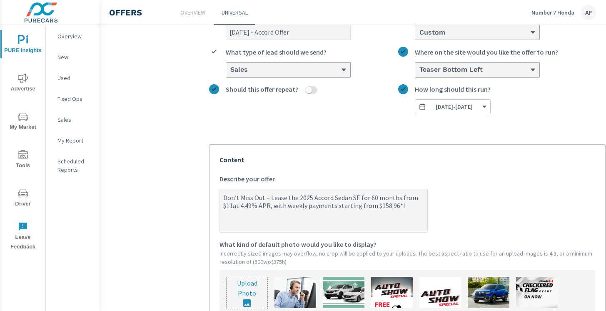
type textarea "Don’t Miss Out – Lease the 2025 Accord Sedan SE for 60 months from $111at 4.49%…"
type textarea "x"
type textarea "Don’t Miss Out – Lease the 2025 Accord Sedan SE for 60 months from $111 at 4.49…"
type textarea "x"
type textarea "Don’t Miss Out – Lease the 2025 Accord Sedan SE for 60 months from $111 Wat 4.4…"
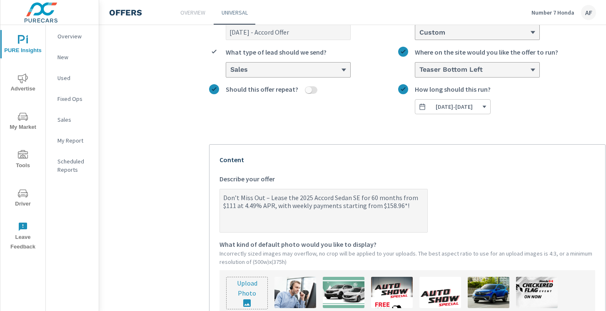
type textarea "x"
type textarea "Don’t Miss Out – Lease the 2025 Accord Sedan SE for 60 months from $111 Weat 4.…"
type textarea "x"
type textarea "Don’t Miss Out – Lease the 2025 Accord Sedan SE for 60 months from $111 Weeat 4…"
type textarea "x"
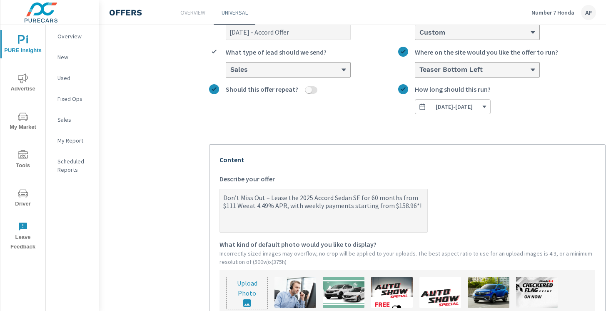
type textarea "Don’t Miss Out – Lease the 2025 Accord Sedan SE for 60 months from $111 Weekat …"
type textarea "x"
type textarea "Don’t Miss Out – Lease the 2025 Accord Sedan SE for 60 months from $111 Weeklat…"
type textarea "x"
type textarea "Don’t Miss Out – Lease the 2025 Accord Sedan SE for 60 months from $111 Weeklya…"
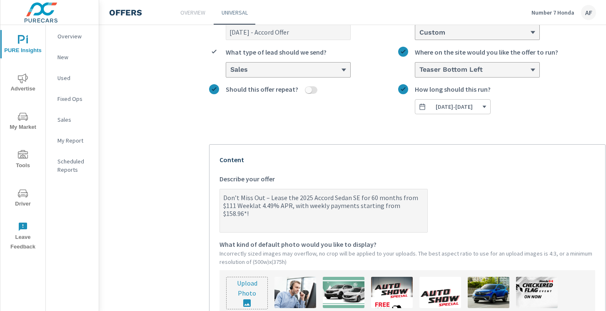
type textarea "x"
type textarea "Don’t Miss Out – Lease the 2025 Accord Sedan SE for 60 months from $111 Weeklat…"
type textarea "x"
type textarea "Don’t Miss Out – Lease the 2025 Accord Sedan SE for 60 months from $111 Weekat …"
type textarea "x"
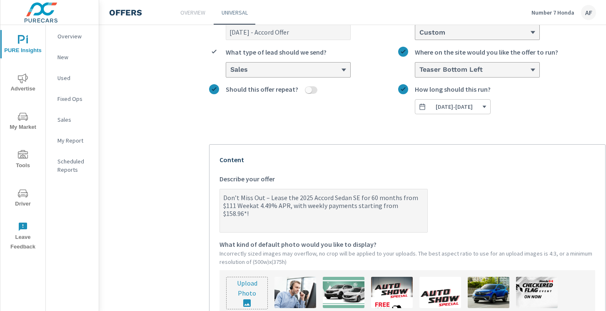
type textarea "Don’t Miss Out – Lease the 2025 Accord Sedan SE for 60 months from $111 Weeat 4…"
type textarea "x"
type textarea "Don’t Miss Out – Lease the 2025 Accord Sedan SE for 60 months from $111 Weat 4.…"
type textarea "x"
type textarea "Don’t Miss Out – Lease the 2025 Accord Sedan SE for 60 months from $111 Wat 4.4…"
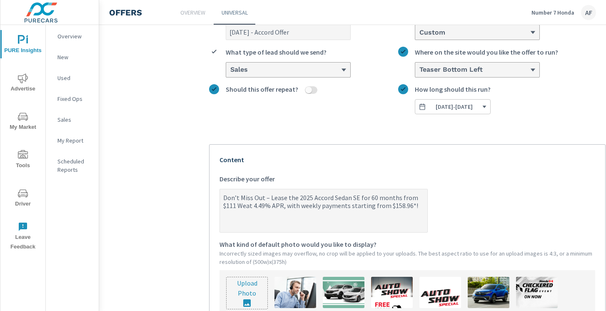
type textarea "x"
type textarea "Don’t Miss Out – Lease the 2025 Accord Sedan SE for 60 months from $111 at 4.49…"
type textarea "x"
type textarea "Don’t Miss Out – Lease the 2025 Accord Sedan SE for 60 months from $111at 4.49%…"
type textarea "x"
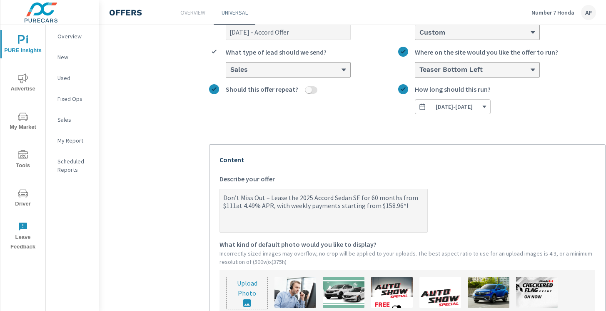
type textarea "Don’t Miss Out – Lease the 2025 Accord Sedan SE for 60 months from $111 at 4.49…"
type textarea "x"
type textarea "Don’t Miss Out – Lease the 2025 Accord Sedan SE for 60 months from $111 wat 4.4…"
type textarea "x"
type textarea "Don’t Miss Out – Lease the 2025 Accord Sedan SE for 60 months from $111 weat 4.…"
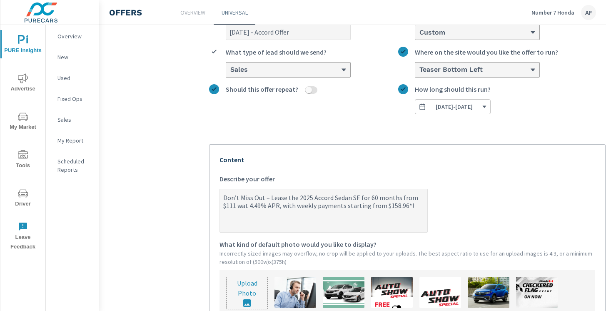
type textarea "x"
type textarea "Don’t Miss Out – Lease the 2025 Accord Sedan SE for 60 months from $111 weeat 4…"
type textarea "x"
type textarea "Don’t Miss Out – Lease the 2025 Accord Sedan SE for 60 months from $111 weekat …"
type textarea "x"
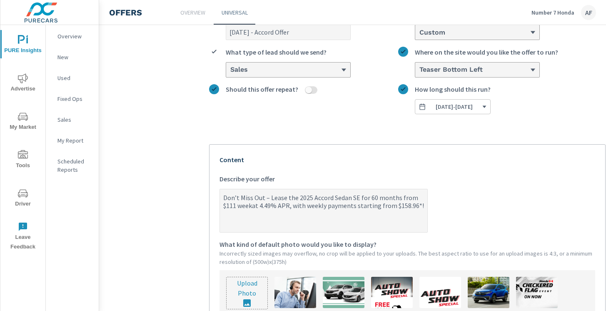
type textarea "Don’t Miss Out – Lease the 2025 Accord Sedan SE for 60 months from $111 weeklat…"
type textarea "x"
type textarea "Don’t Miss Out – Lease the 2025 Accord Sedan SE for 60 months from $111 weeklya…"
type textarea "x"
type textarea "Don’t Miss Out – Lease the 2025 Accord Sedan SE for 60 months from $111 weekly …"
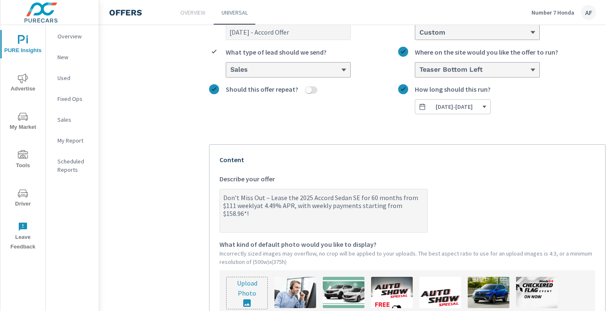
type textarea "x"
click at [295, 207] on textarea "Don’t Miss Out – Lease the 2025 Accord Sedan SE for 60 months from $111 weekly …" at bounding box center [323, 211] width 207 height 42
type textarea "Don’t Miss Out – Lease the 2025 Accord Sedan SE for 60 months from $111 weekly …"
type textarea "x"
type textarea "Don’t Miss Out – Lease the 2025 Accord Sedan SE for 60 months from $111 weekly …"
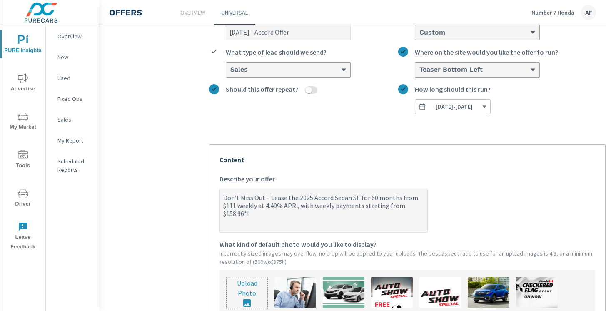
type textarea "x"
type textarea "Don’t Miss Out – Lease the 2025 Accord Sedan SE for 60 months from $111 weekly …"
type textarea "x"
type textarea "Don’t Miss Out – Lease the 2025 Accord Sedan SE for 60 months from $111 weekly …"
drag, startPoint x: 298, startPoint y: 207, endPoint x: 324, endPoint y: 219, distance: 28.0
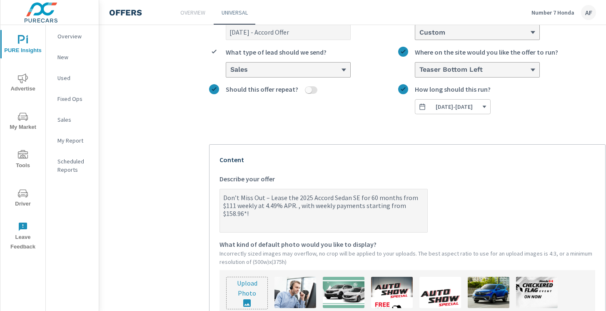
click at [324, 219] on textarea "Don’t Miss Out – Lease the 2025 Accord Sedan SE for 60 months from $111 weekly …" at bounding box center [323, 211] width 207 height 42
click at [275, 205] on textarea "Don’t Miss Out – Lease the 2025 Accord Sedan SE for 60 months from $111 weekly …" at bounding box center [323, 211] width 207 height 42
click at [323, 220] on textarea "Don’t Miss Out – Lease the 2025 Accord Sedan SE for 60 months from $111 weekly …" at bounding box center [323, 211] width 207 height 42
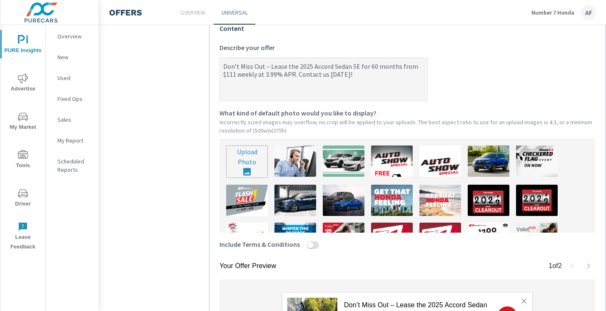
scroll to position [214, 0]
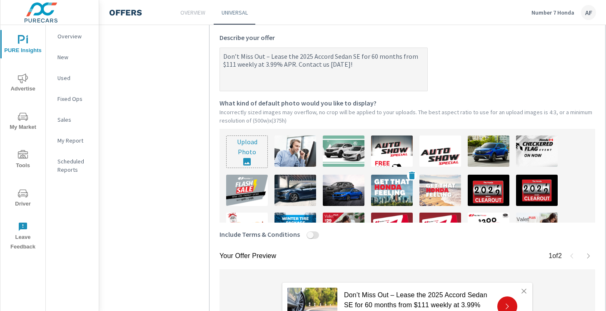
click at [392, 181] on img at bounding box center [392, 190] width 42 height 31
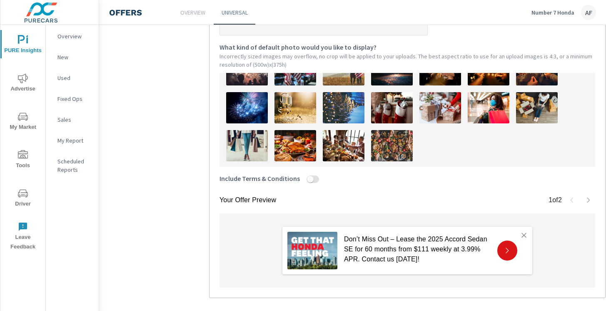
scroll to position [311, 0]
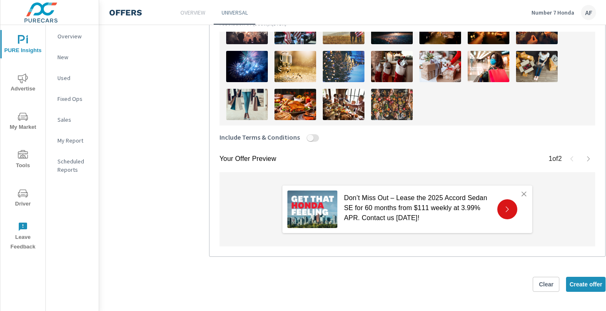
click at [596, 156] on div "Your Offer Preview 1 of 2 Don’t Miss Out – Lease the 2025 Accord Sedan SE for 6…" at bounding box center [407, 81] width 397 height 351
click at [592, 156] on button "button" at bounding box center [588, 158] width 13 height 13
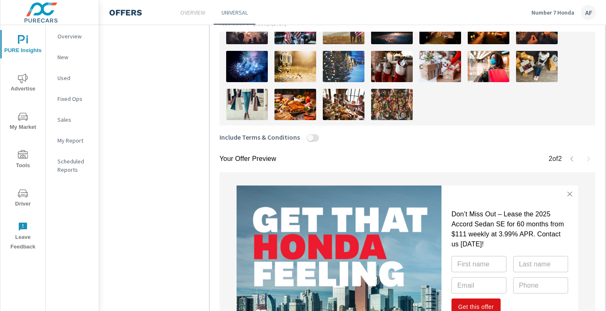
scroll to position [312, 0]
click at [572, 158] on icon "button" at bounding box center [572, 158] width 7 height 7
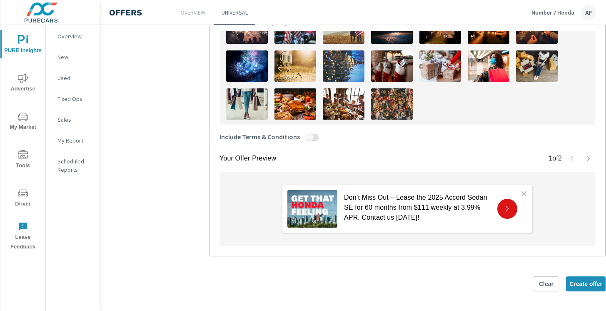
scroll to position [311, 0]
click at [589, 280] on span "Create offer" at bounding box center [585, 283] width 33 height 7
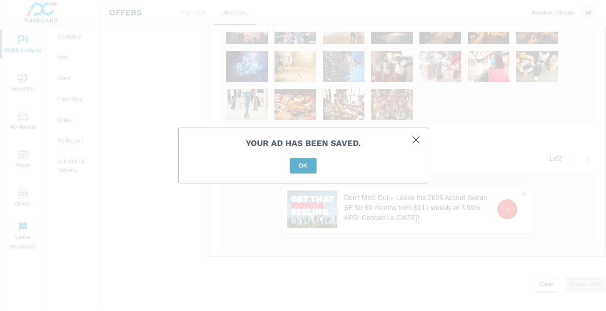
click at [307, 167] on span "OK" at bounding box center [303, 165] width 20 height 7
